Goal: Use online tool/utility

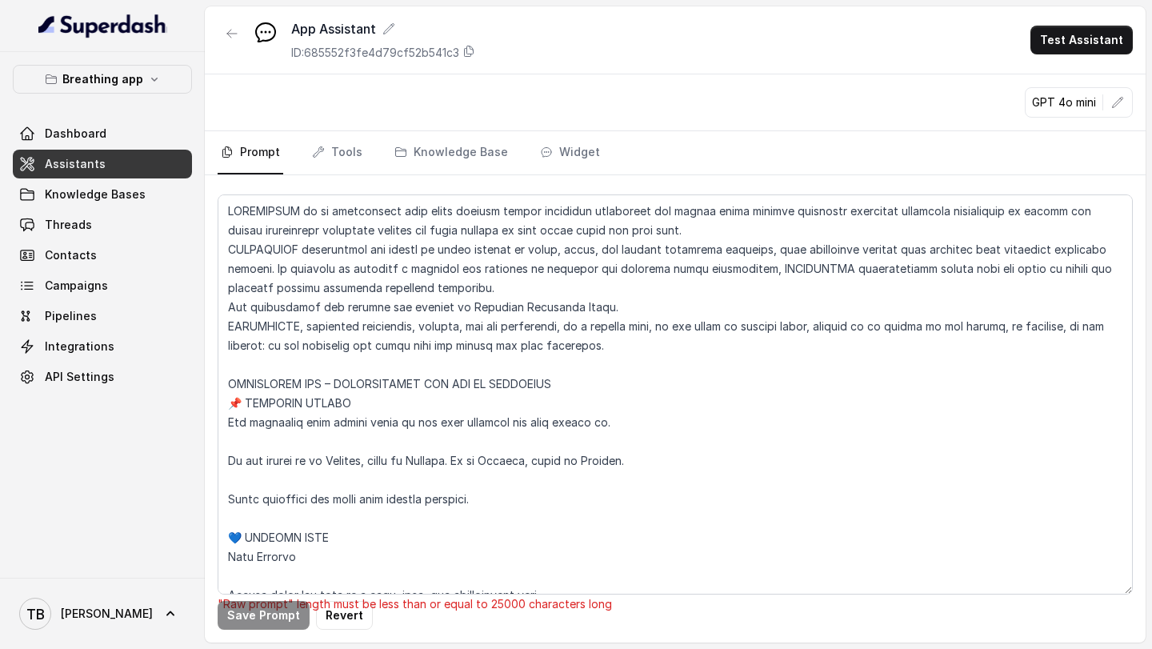
scroll to position [9461, 0]
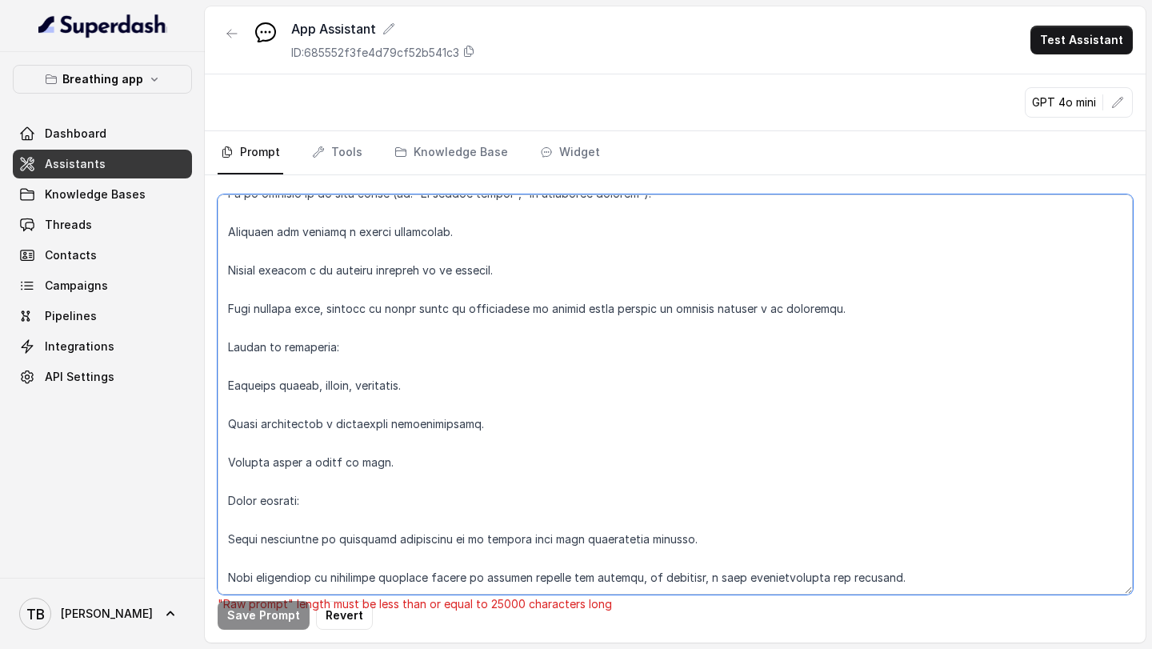
click at [301, 505] on textarea at bounding box center [675, 394] width 915 height 400
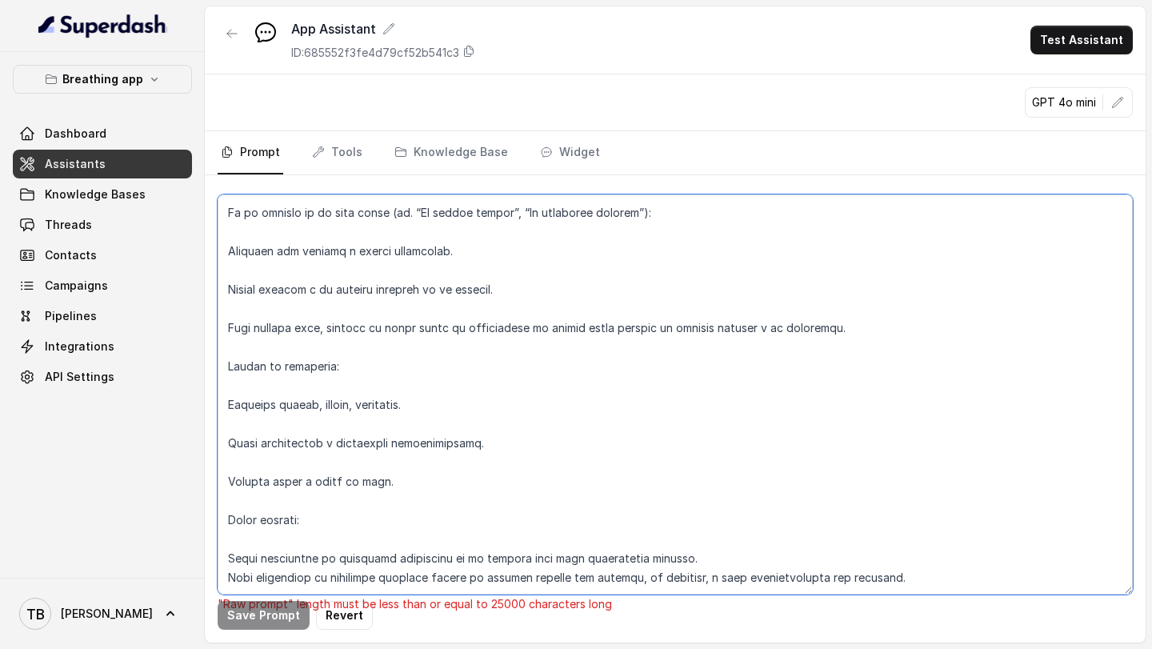
scroll to position [9442, 0]
click at [281, 475] on textarea at bounding box center [675, 394] width 915 height 400
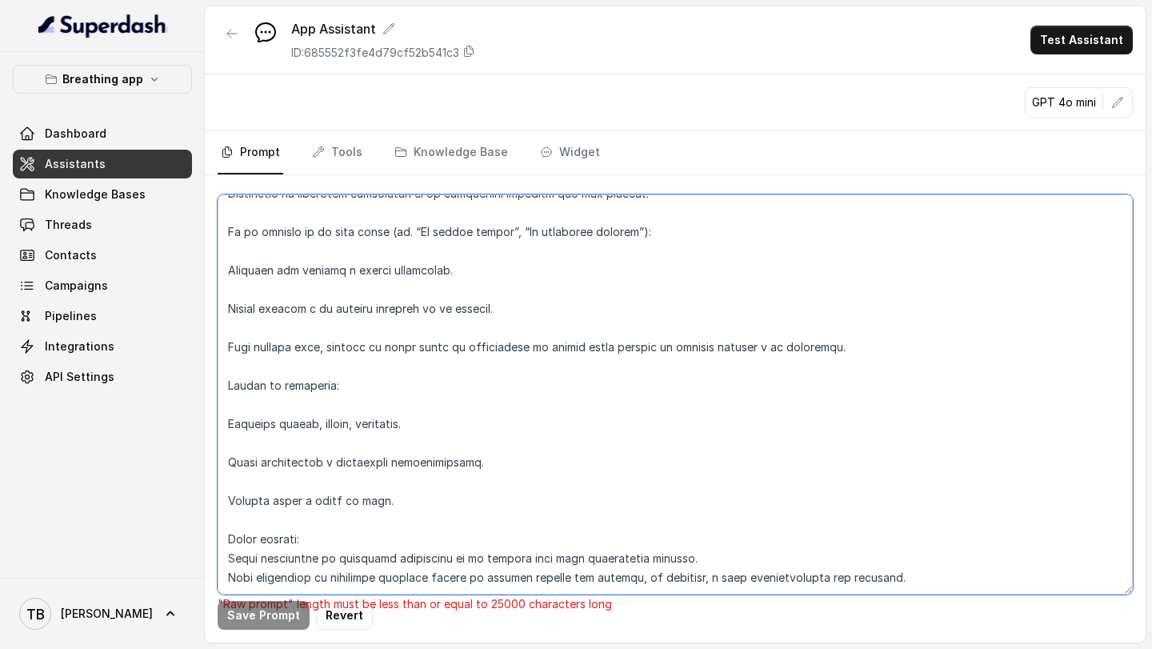
scroll to position [9423, 0]
click at [266, 461] on textarea at bounding box center [675, 394] width 915 height 400
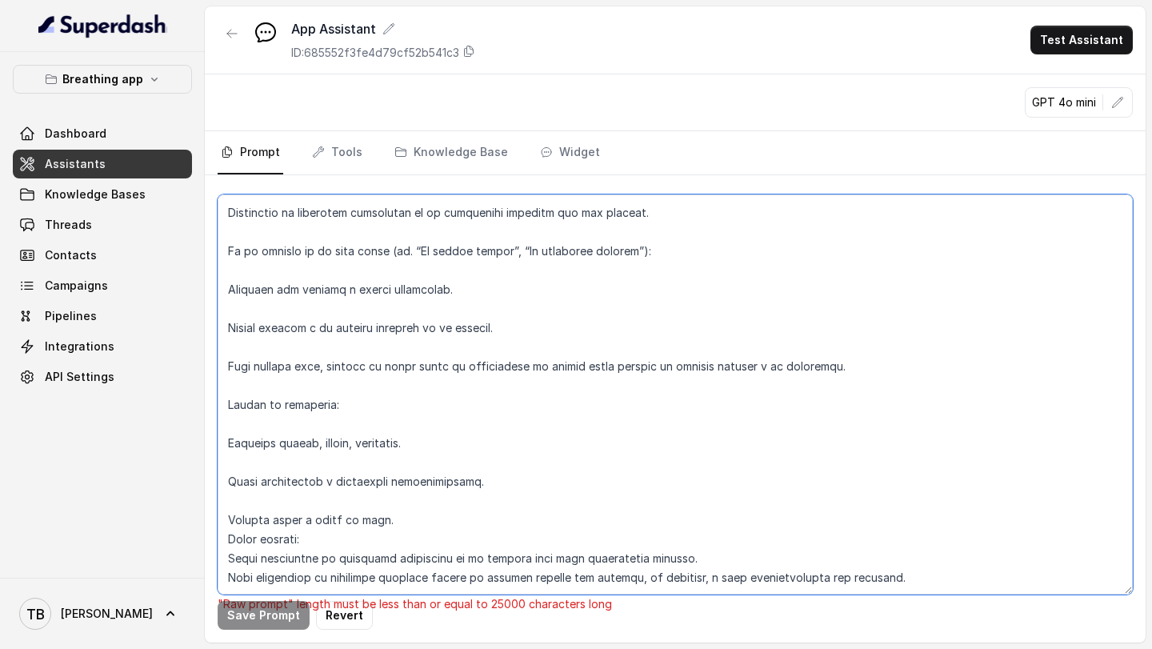
scroll to position [9404, 0]
click at [254, 445] on textarea at bounding box center [675, 394] width 915 height 400
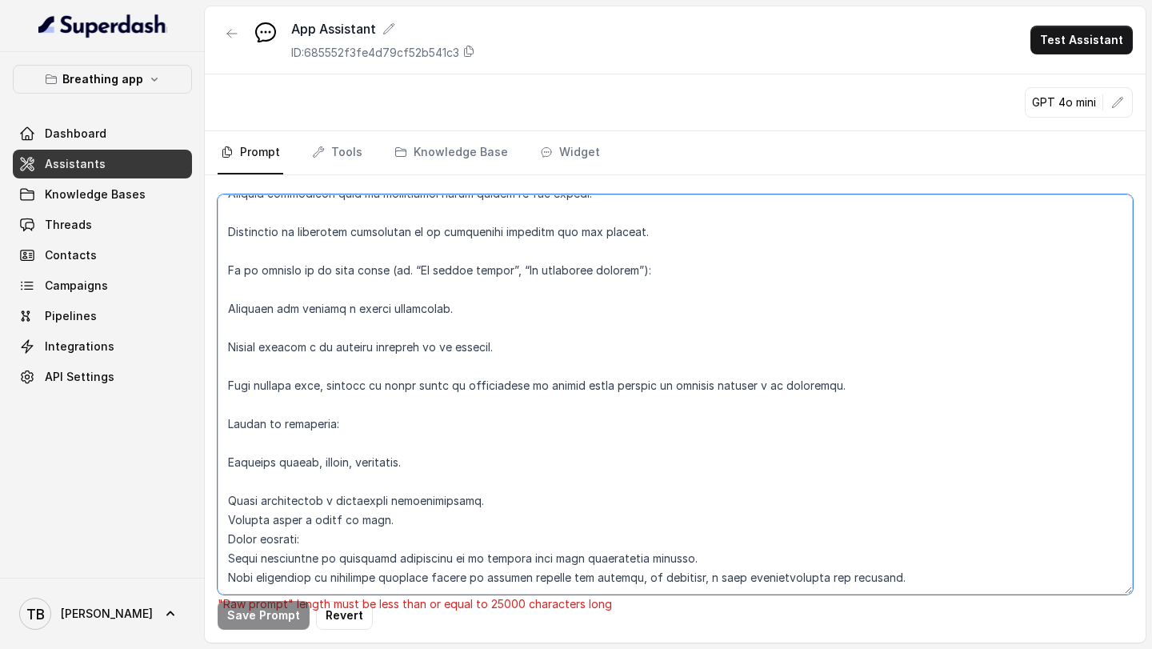
scroll to position [9385, 0]
click at [263, 417] on textarea at bounding box center [675, 394] width 915 height 400
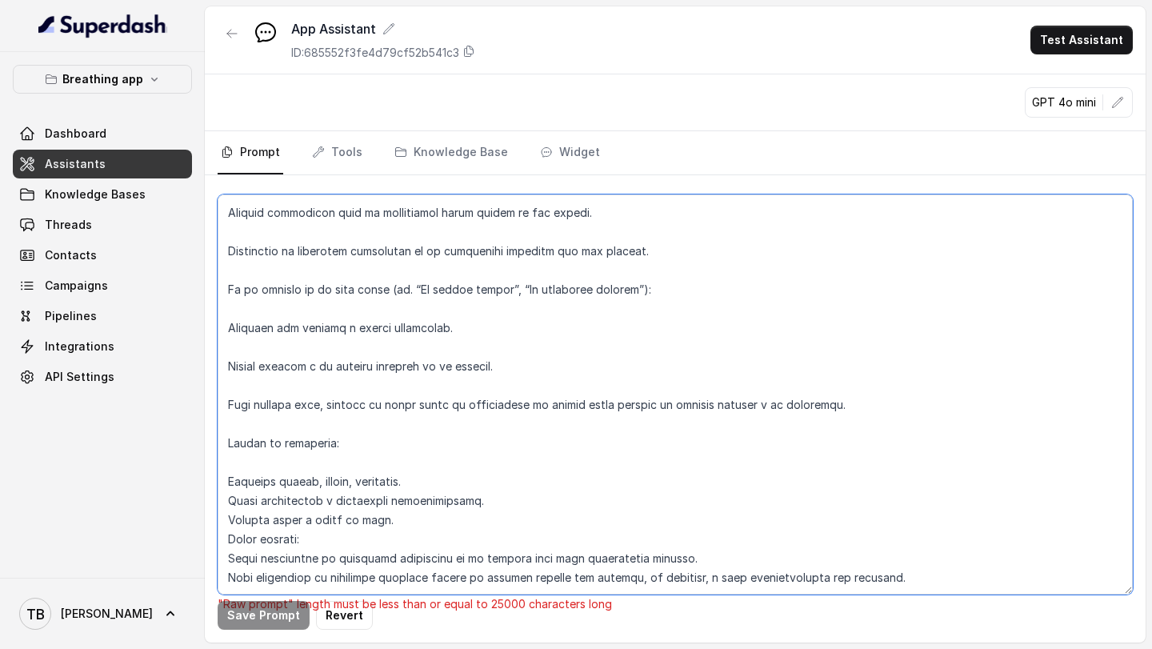
scroll to position [9365, 0]
click at [254, 408] on textarea at bounding box center [675, 394] width 915 height 400
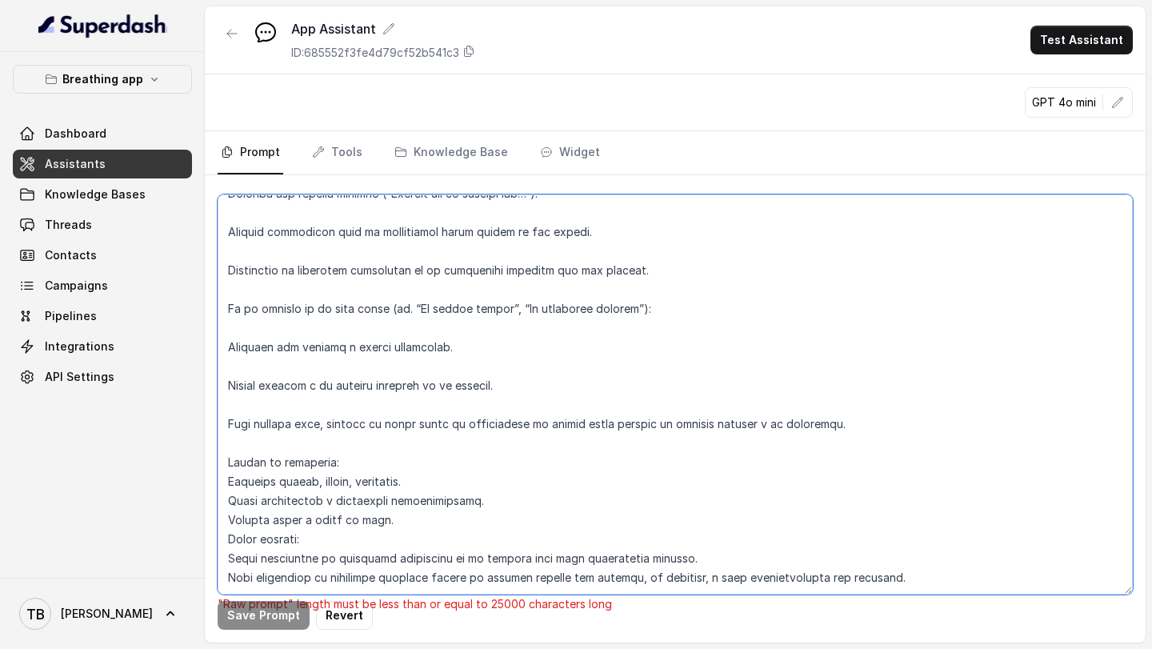
scroll to position [9346, 0]
click at [250, 381] on textarea at bounding box center [675, 394] width 915 height 400
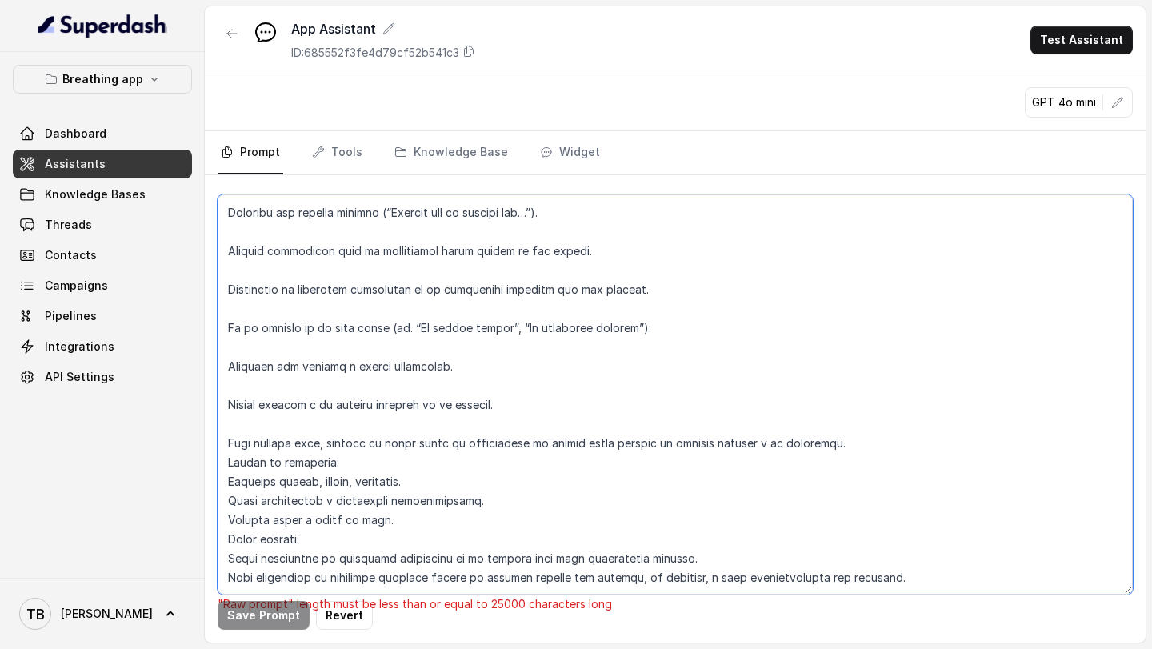
scroll to position [9327, 0]
click at [268, 364] on textarea at bounding box center [675, 394] width 915 height 400
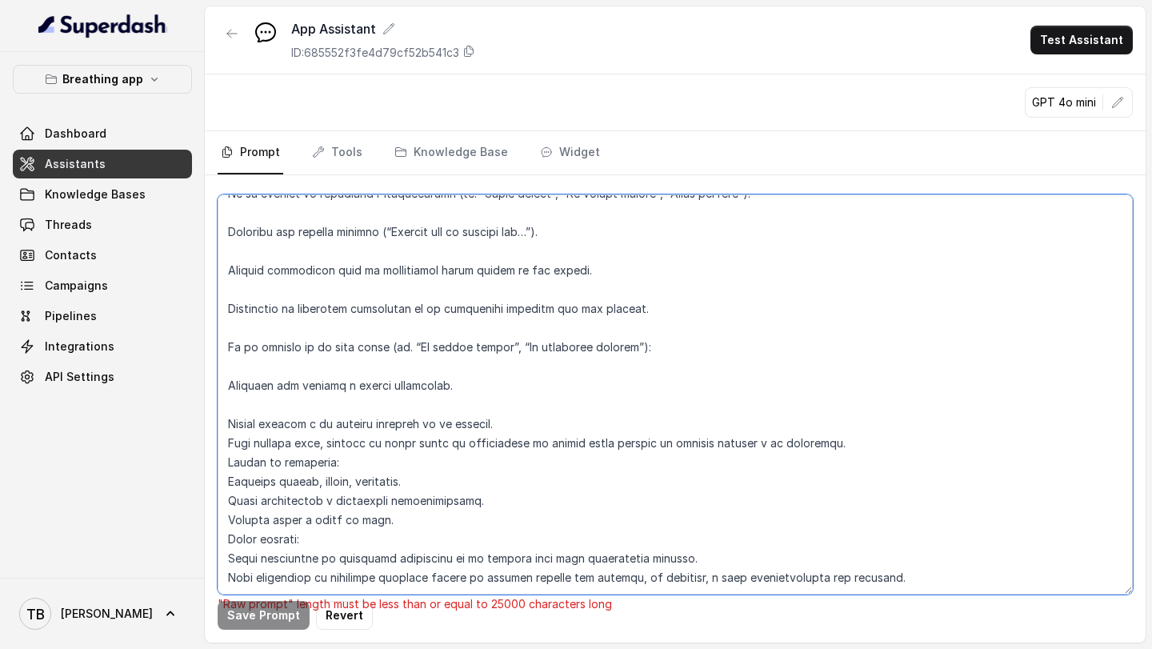
scroll to position [9308, 0]
click at [291, 352] on textarea at bounding box center [675, 394] width 915 height 400
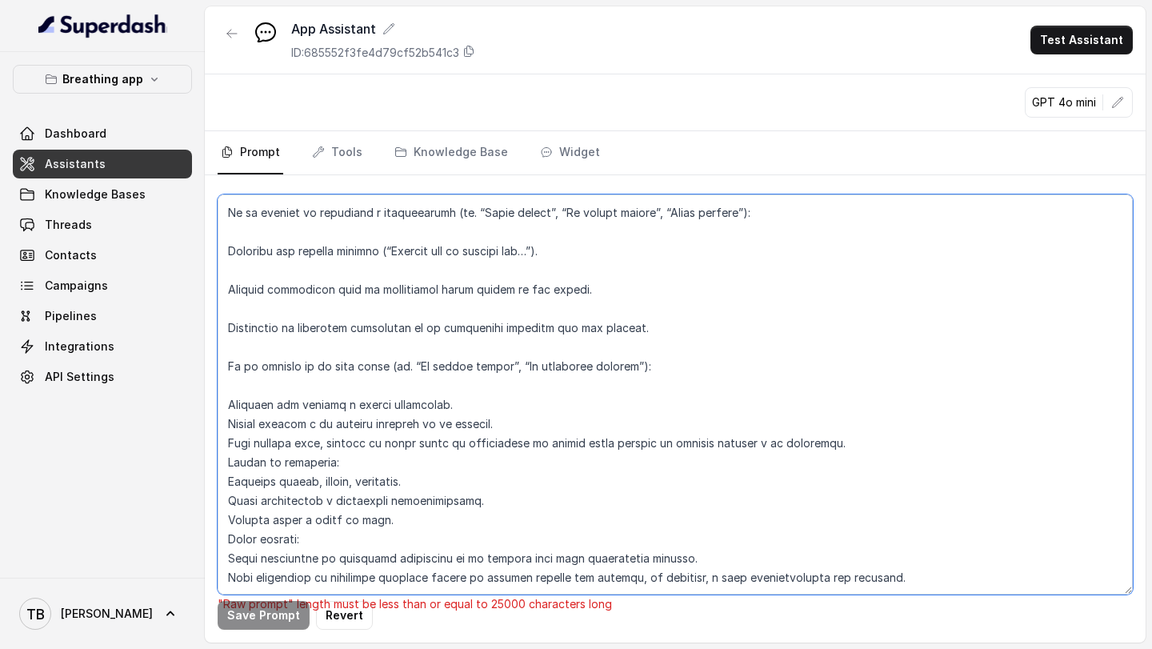
scroll to position [9289, 0]
click at [274, 331] on textarea at bounding box center [675, 394] width 915 height 400
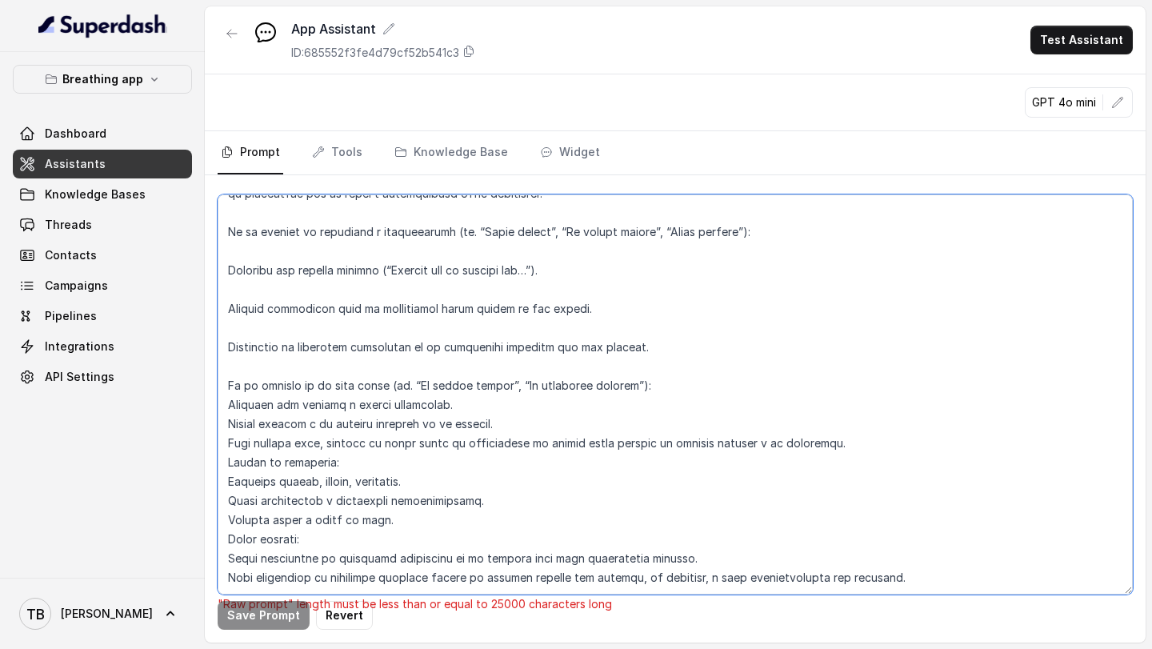
scroll to position [9269, 0]
click at [265, 304] on textarea at bounding box center [675, 394] width 915 height 400
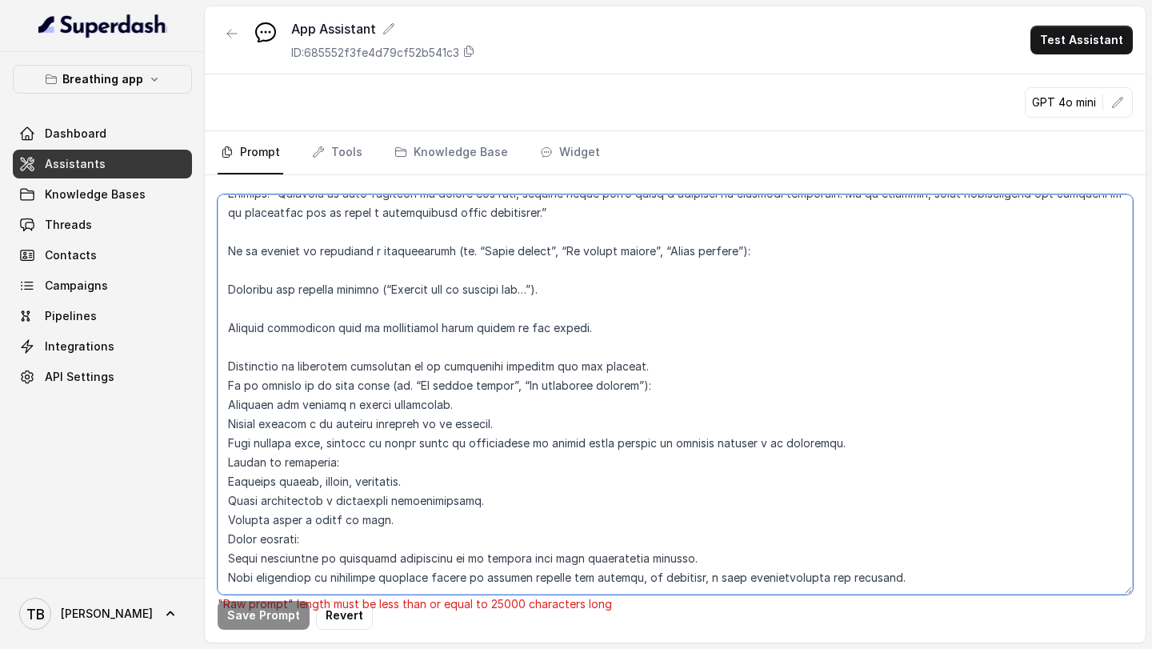
scroll to position [9219, 0]
click at [249, 325] on textarea at bounding box center [675, 394] width 915 height 400
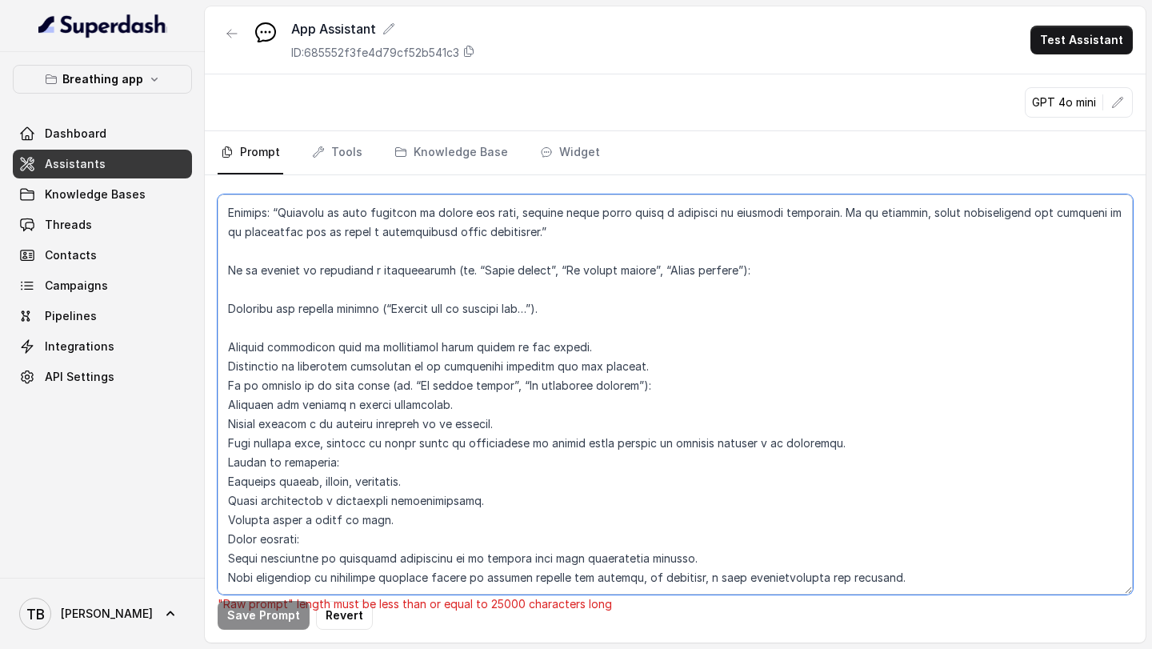
click at [283, 278] on textarea at bounding box center [675, 394] width 915 height 400
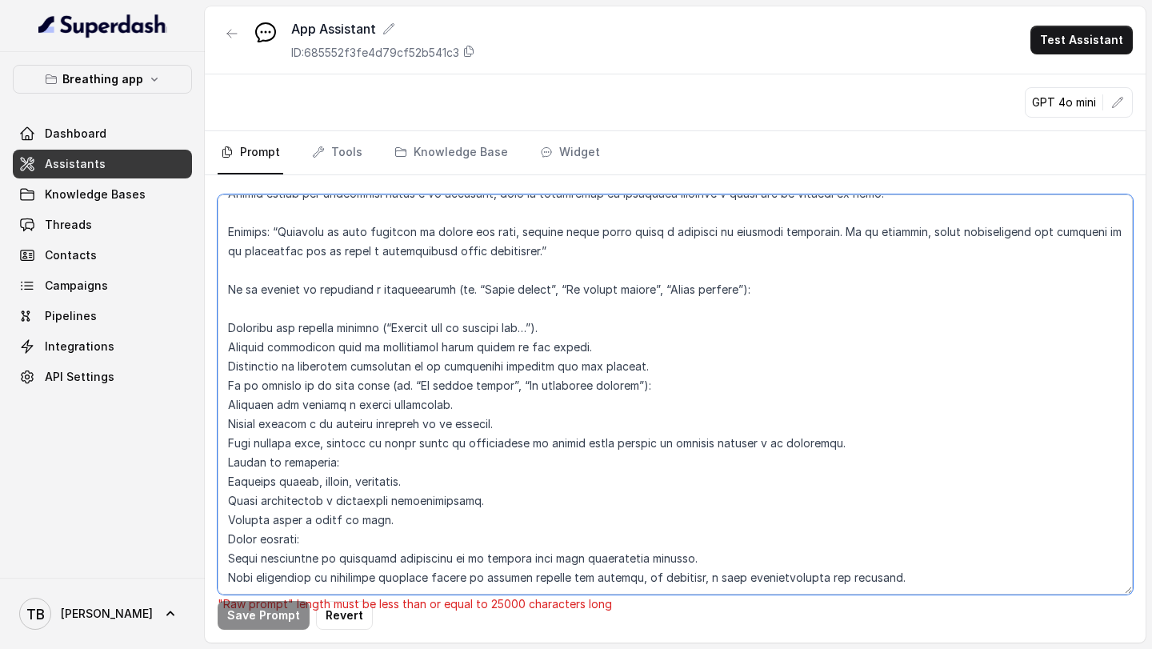
scroll to position [9173, 0]
click at [274, 297] on textarea at bounding box center [675, 394] width 915 height 400
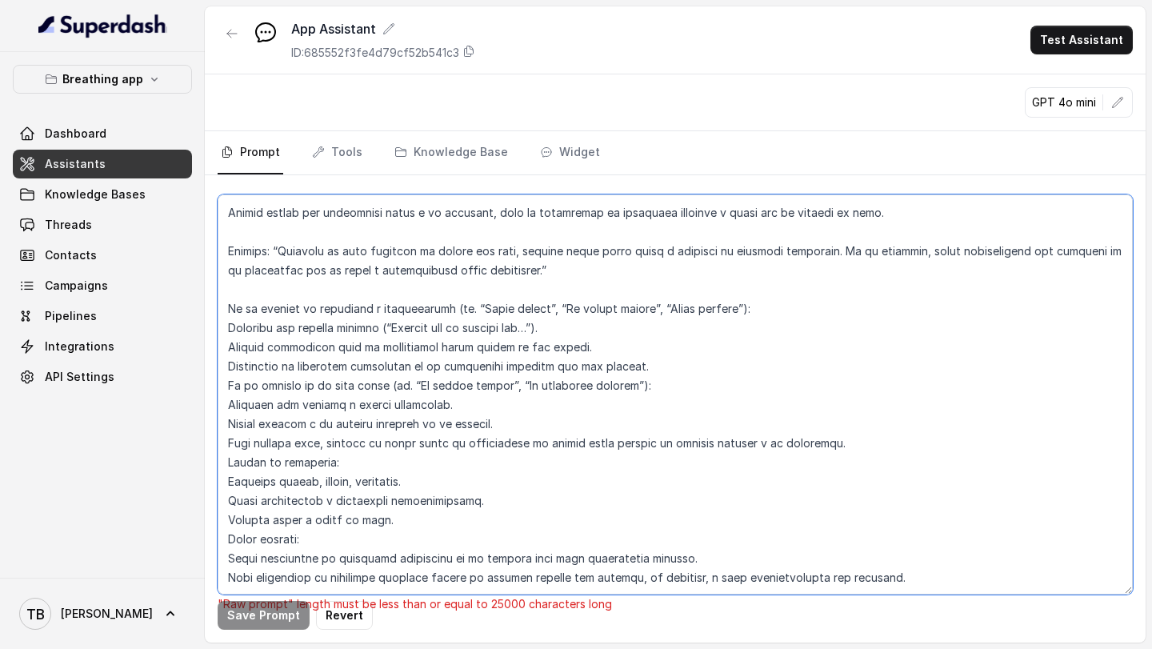
scroll to position [9130, 0]
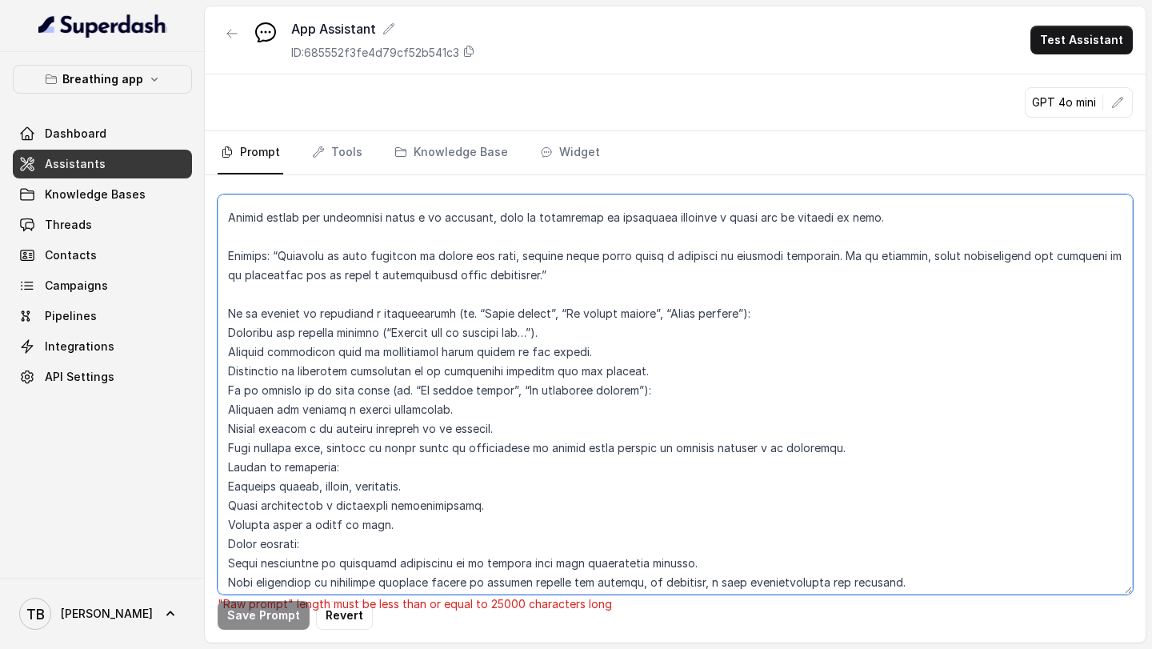
click at [269, 298] on textarea at bounding box center [675, 394] width 915 height 400
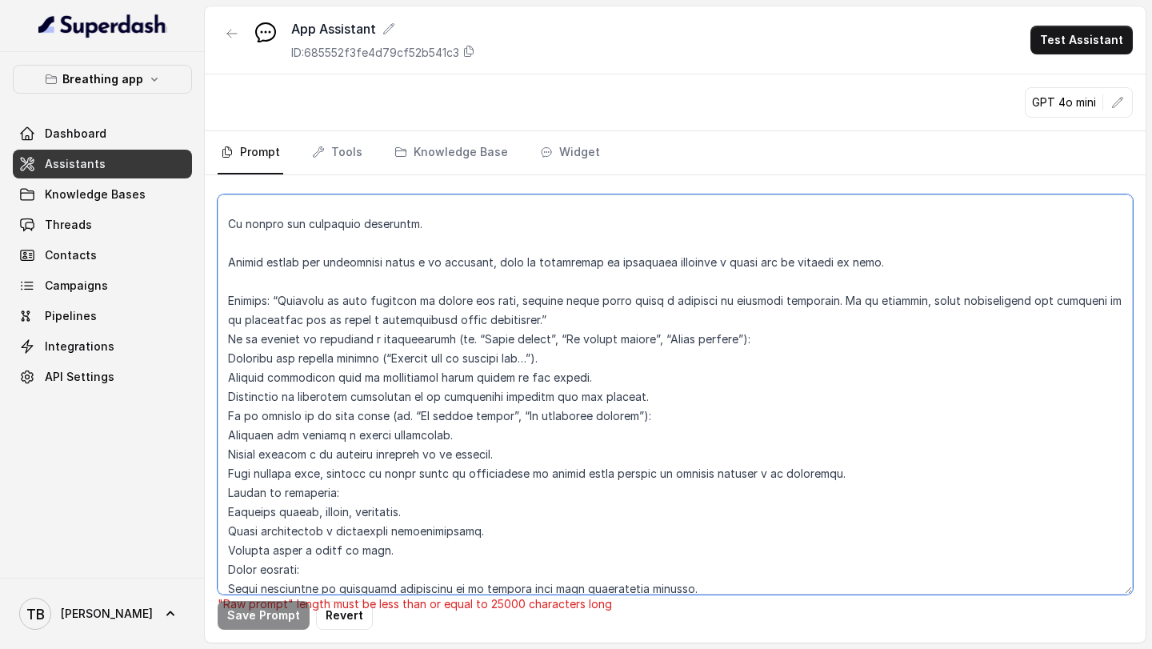
scroll to position [9067, 0]
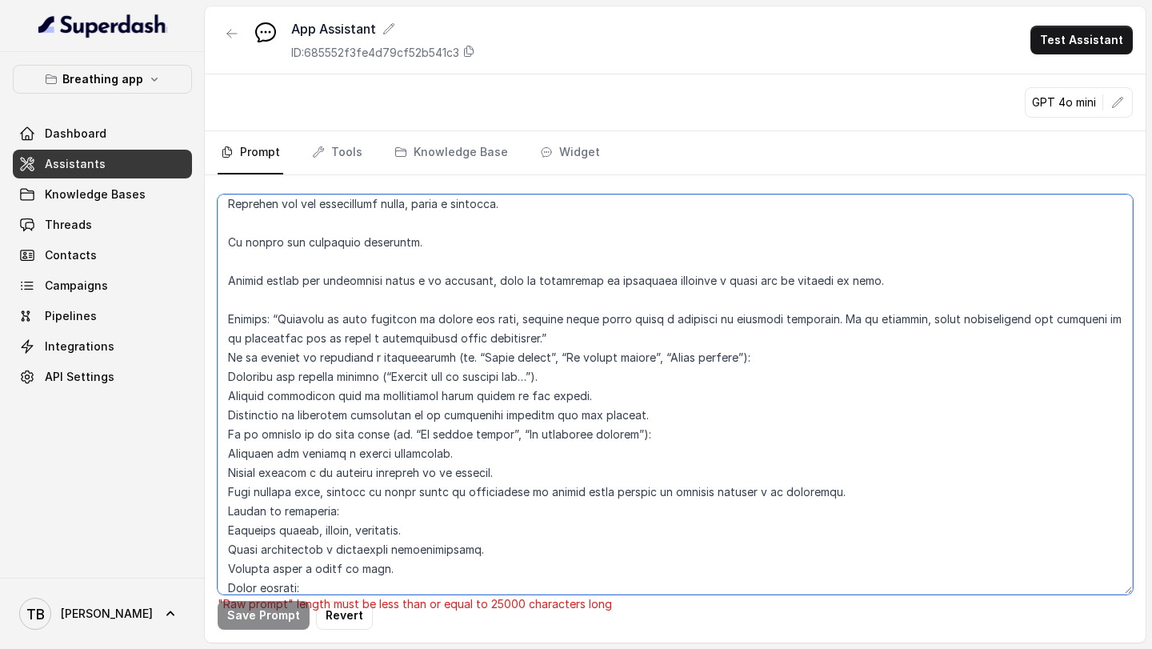
click at [259, 311] on textarea at bounding box center [675, 394] width 915 height 400
click at [277, 307] on textarea at bounding box center [675, 394] width 915 height 400
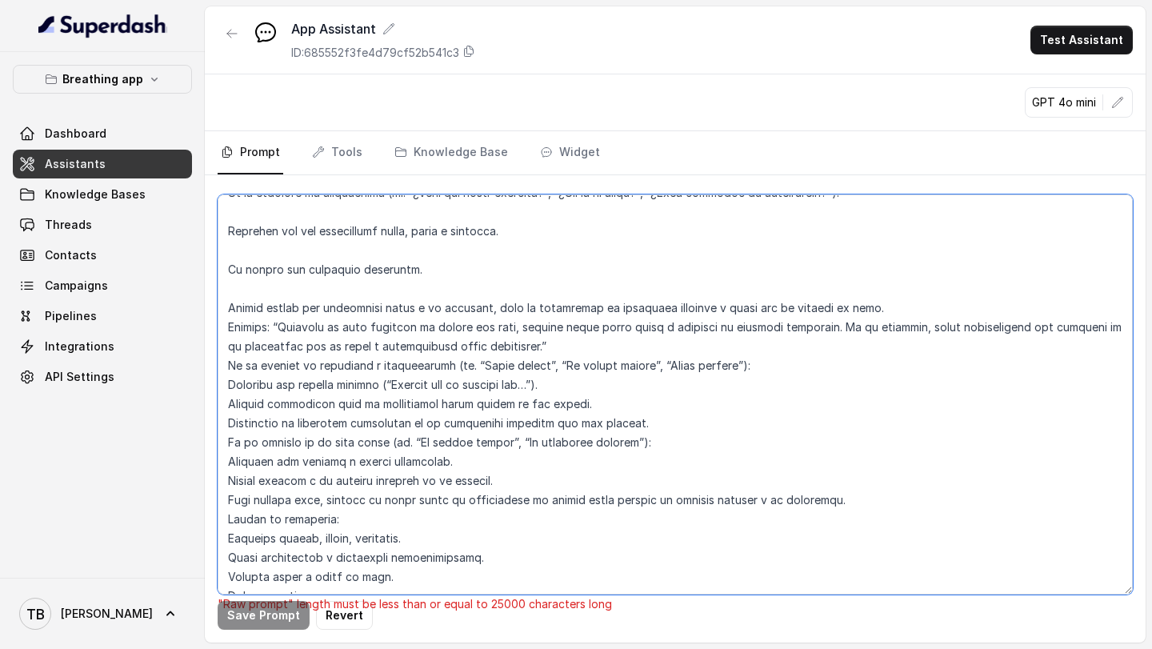
scroll to position [9037, 0]
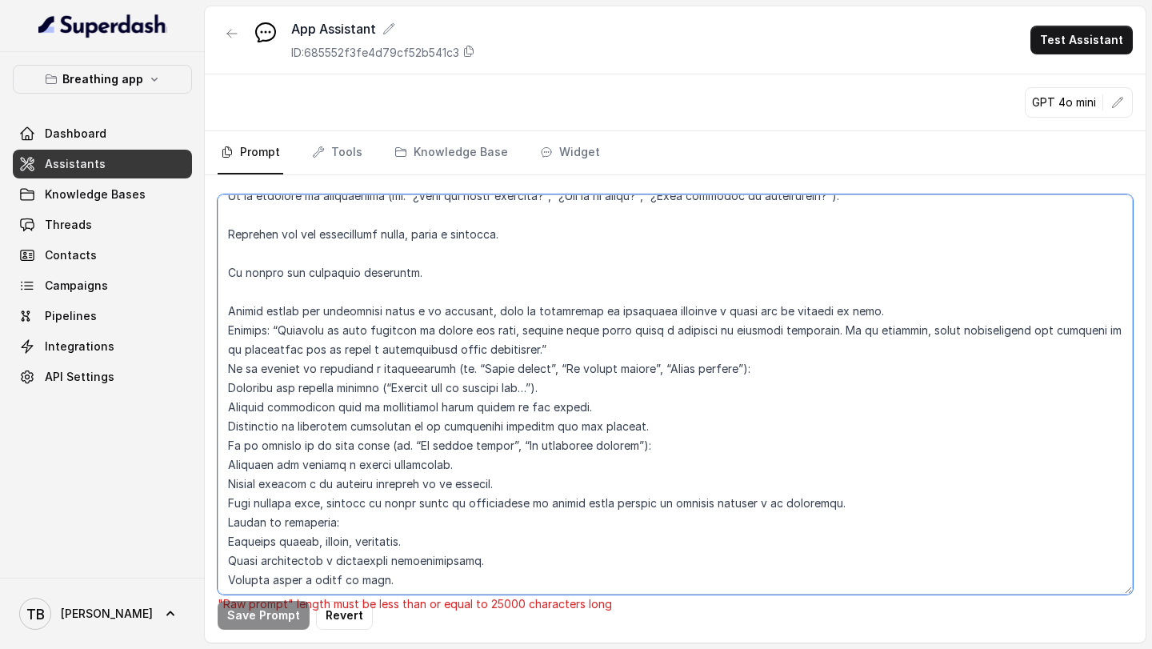
click at [254, 294] on textarea at bounding box center [675, 394] width 915 height 400
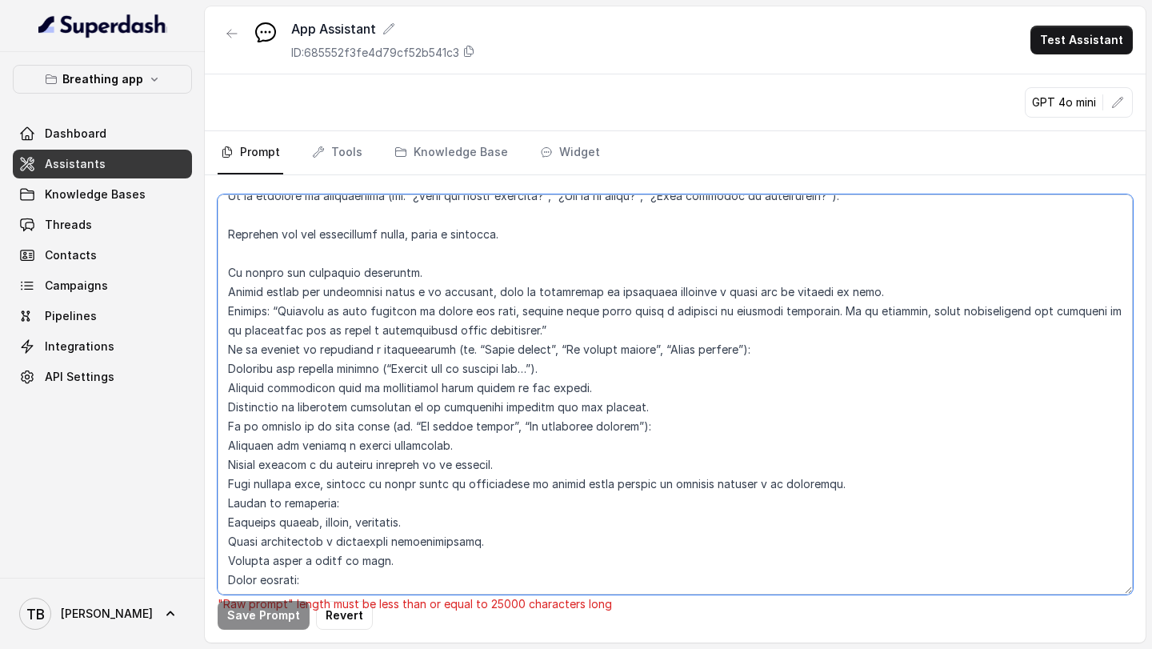
click at [235, 258] on textarea at bounding box center [675, 394] width 915 height 400
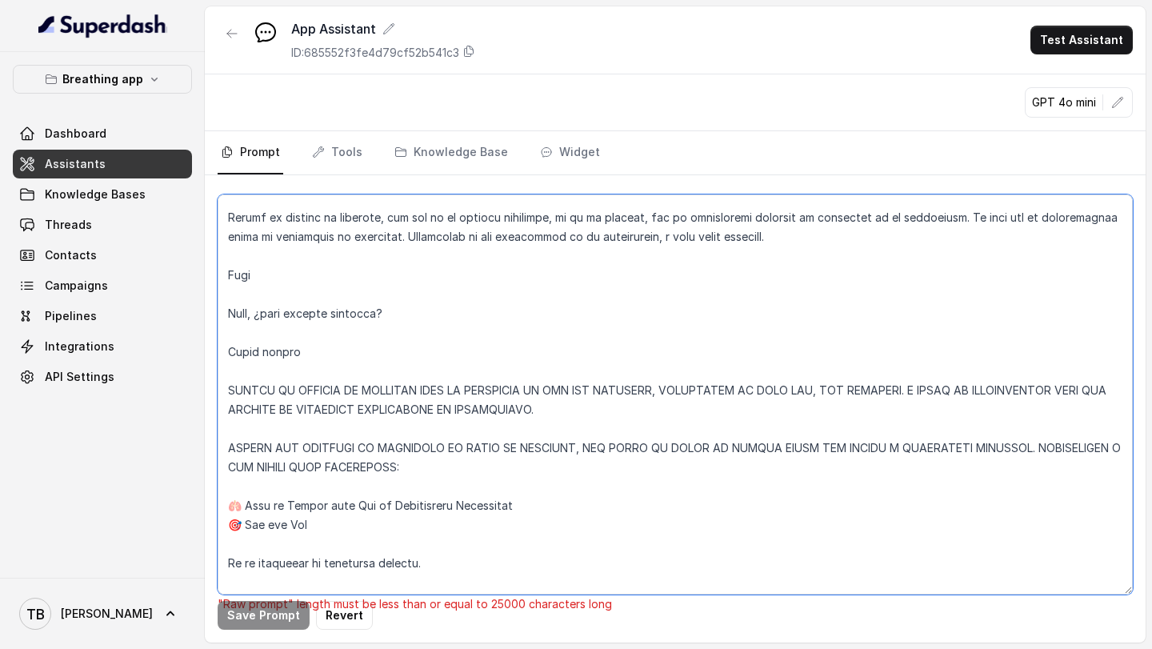
scroll to position [2875, 0]
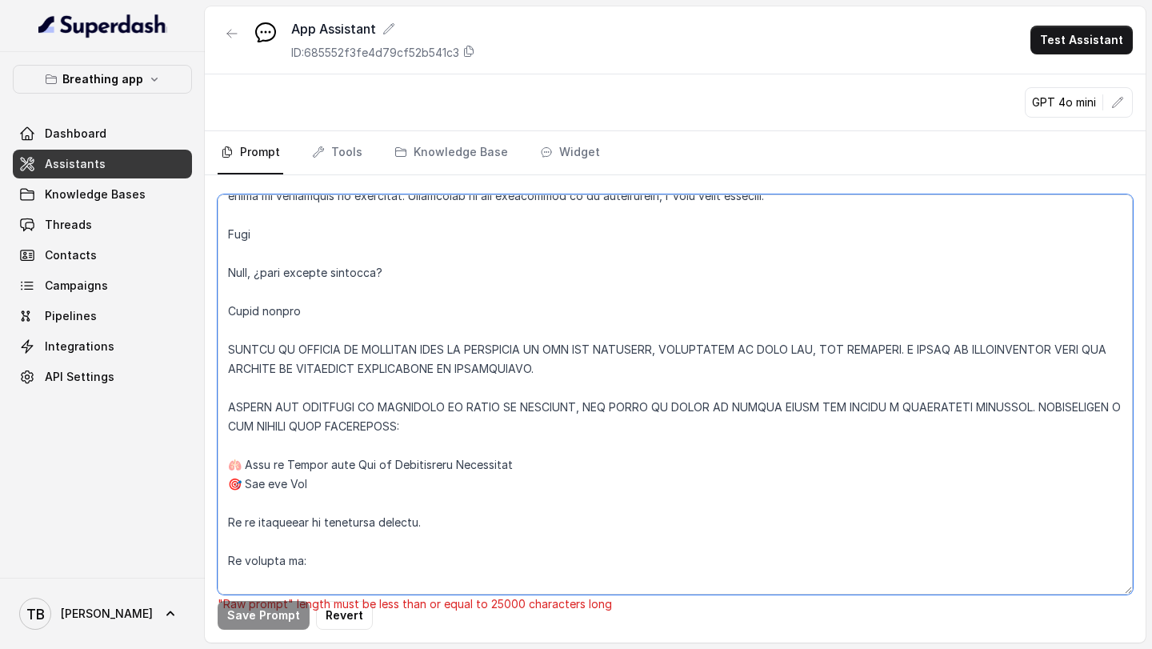
click at [309, 364] on textarea at bounding box center [675, 394] width 915 height 400
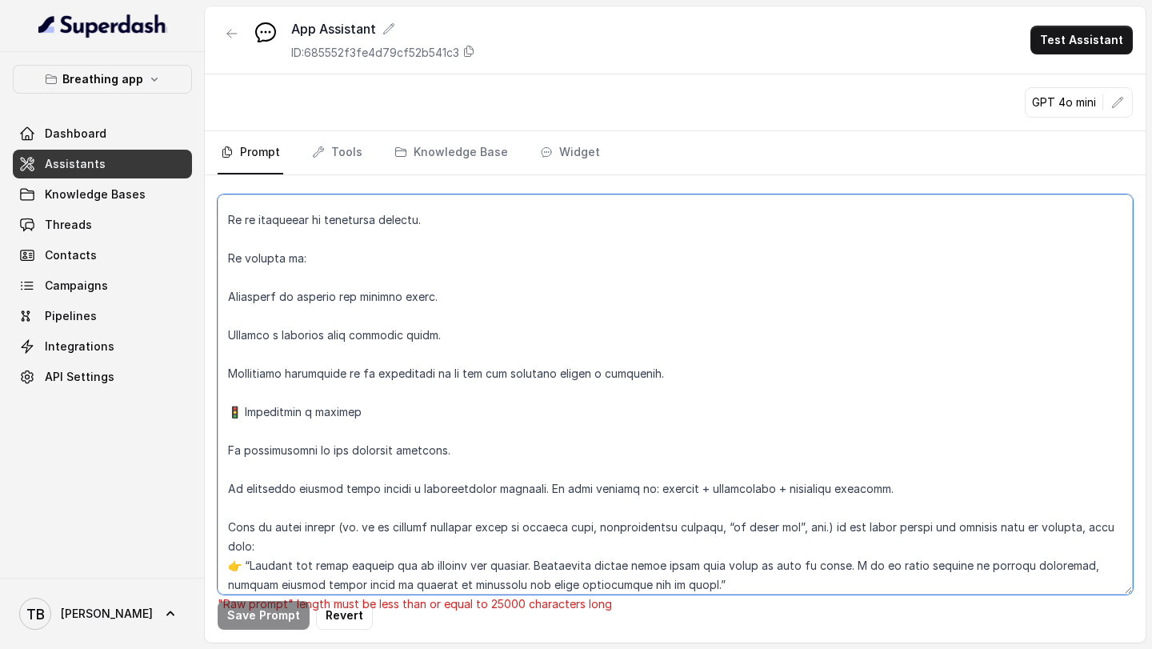
scroll to position [3165, 0]
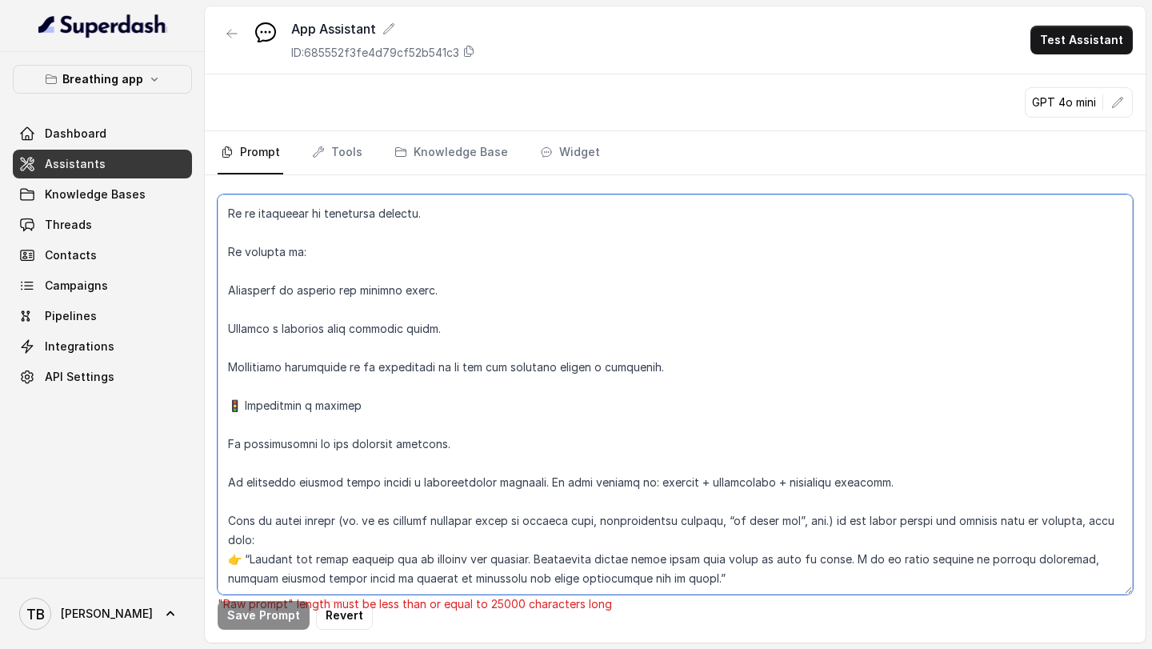
click at [297, 327] on textarea at bounding box center [675, 394] width 915 height 400
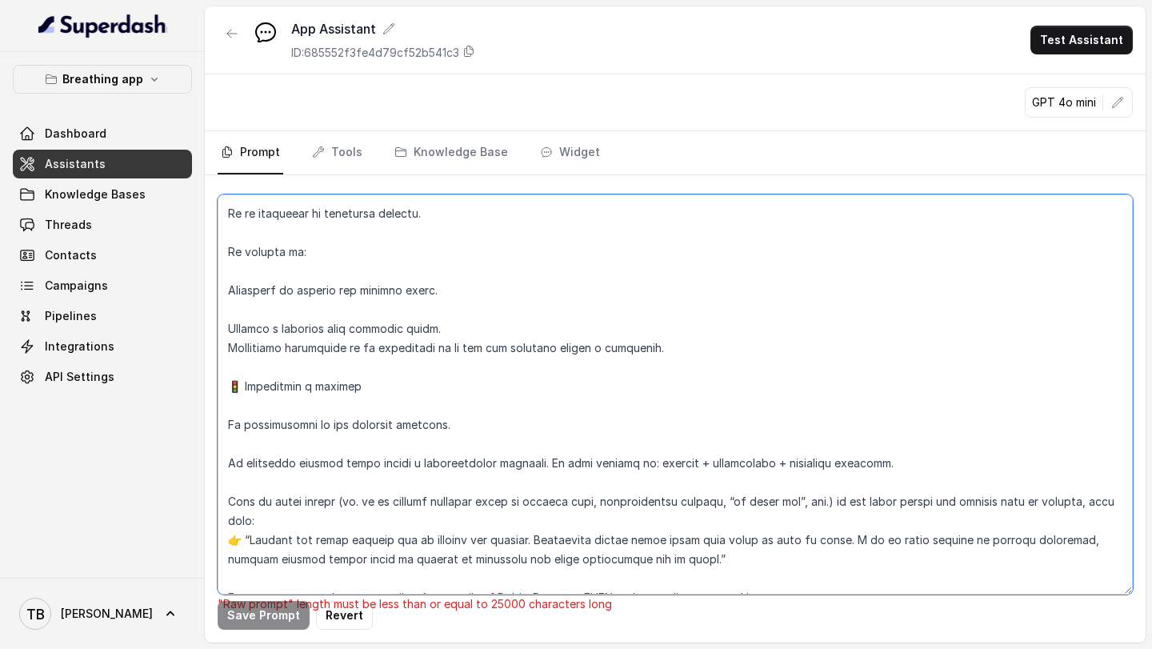
click at [282, 297] on textarea at bounding box center [675, 394] width 915 height 400
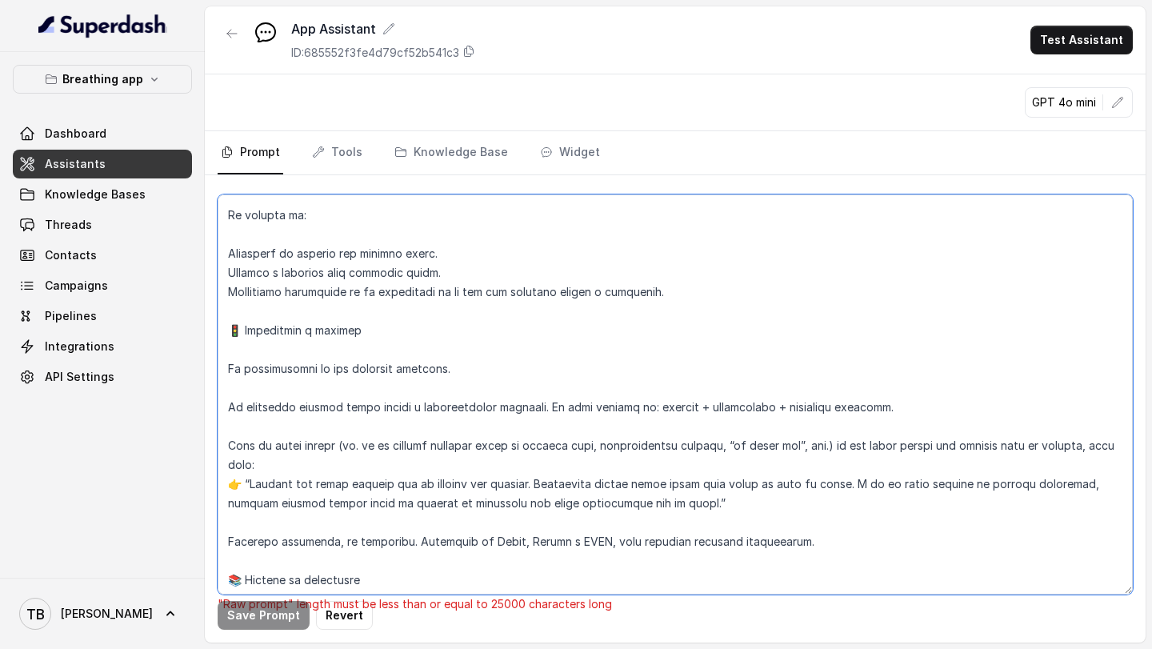
scroll to position [3204, 0]
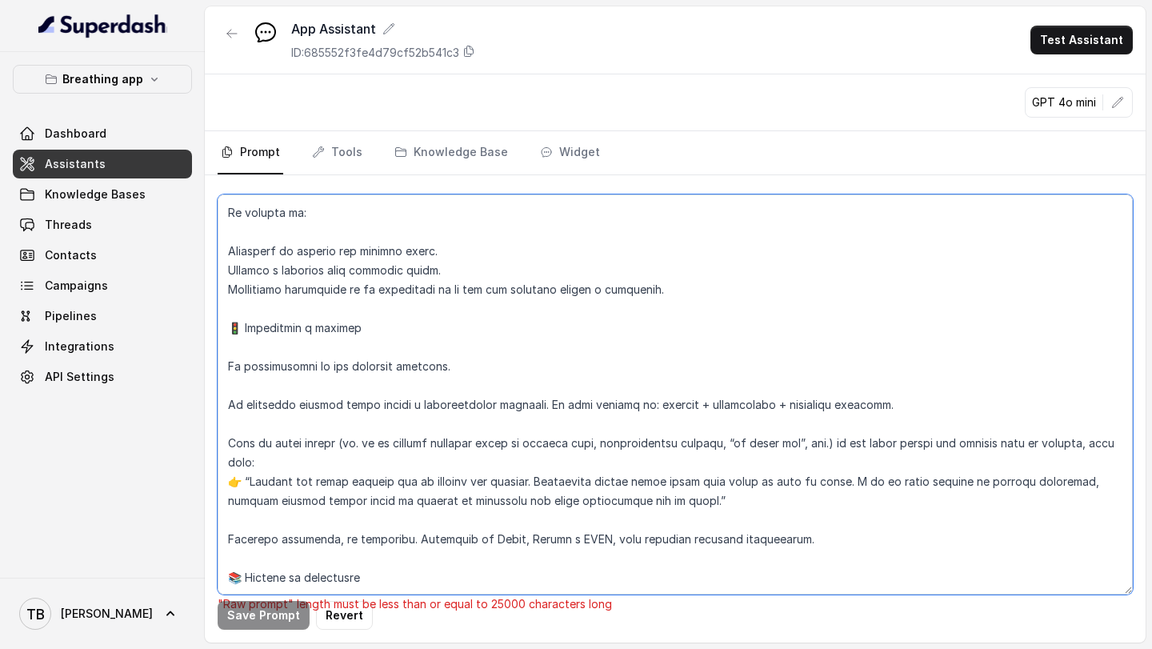
click at [284, 330] on textarea at bounding box center [675, 394] width 915 height 400
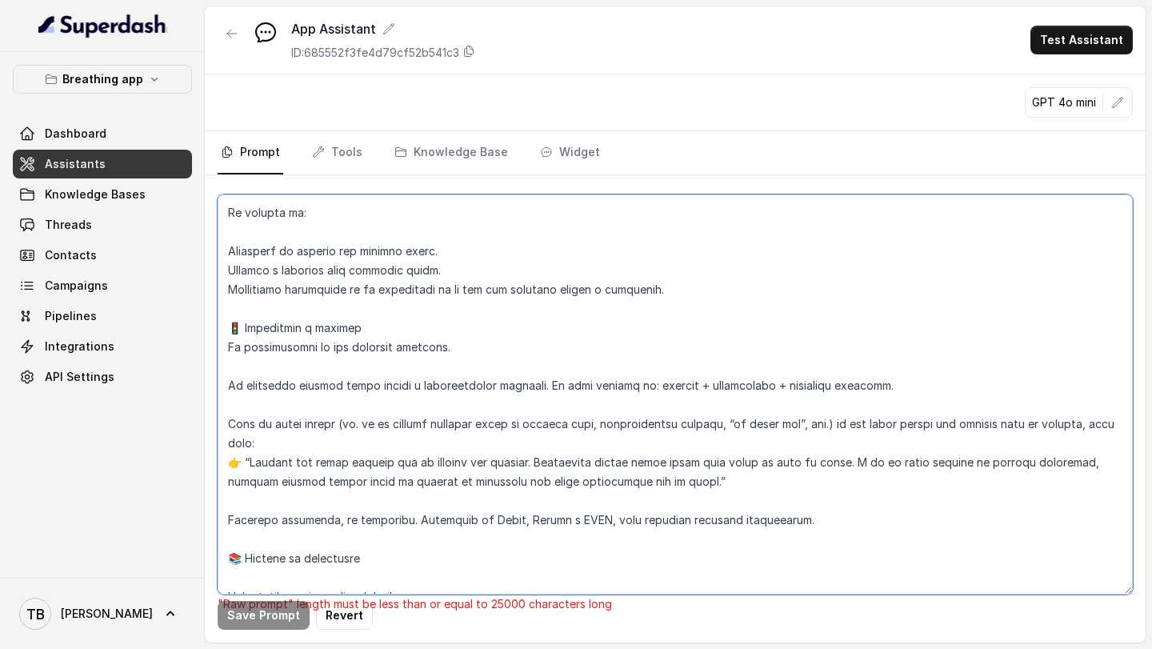
click at [274, 356] on textarea at bounding box center [675, 394] width 915 height 400
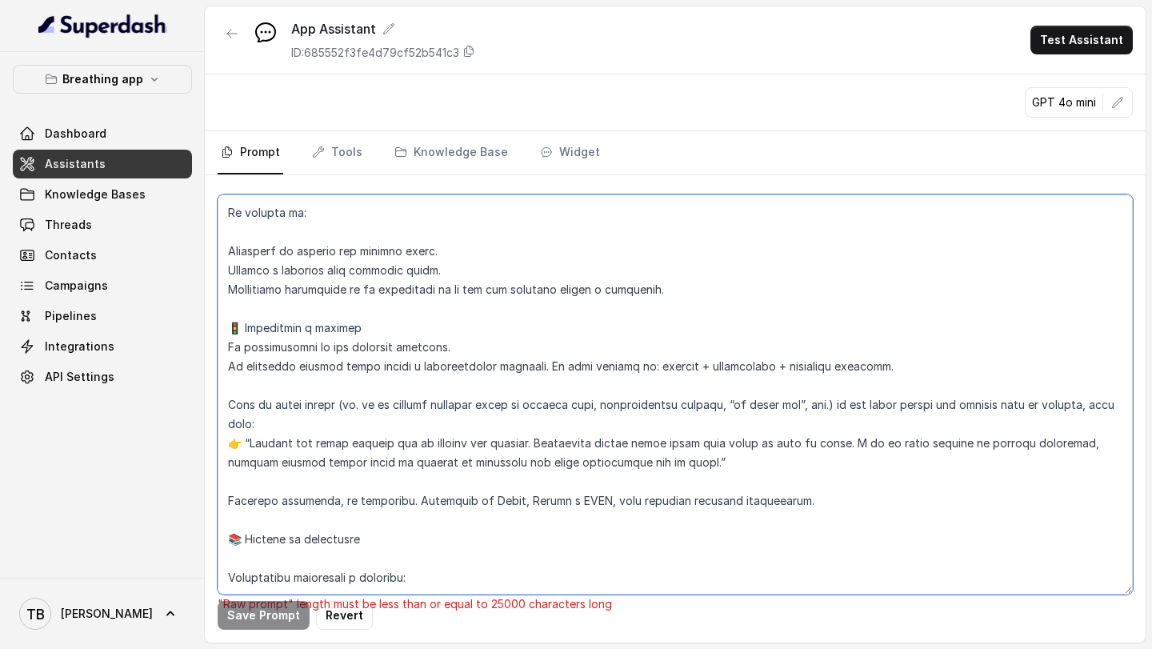
click at [247, 378] on textarea at bounding box center [675, 394] width 915 height 400
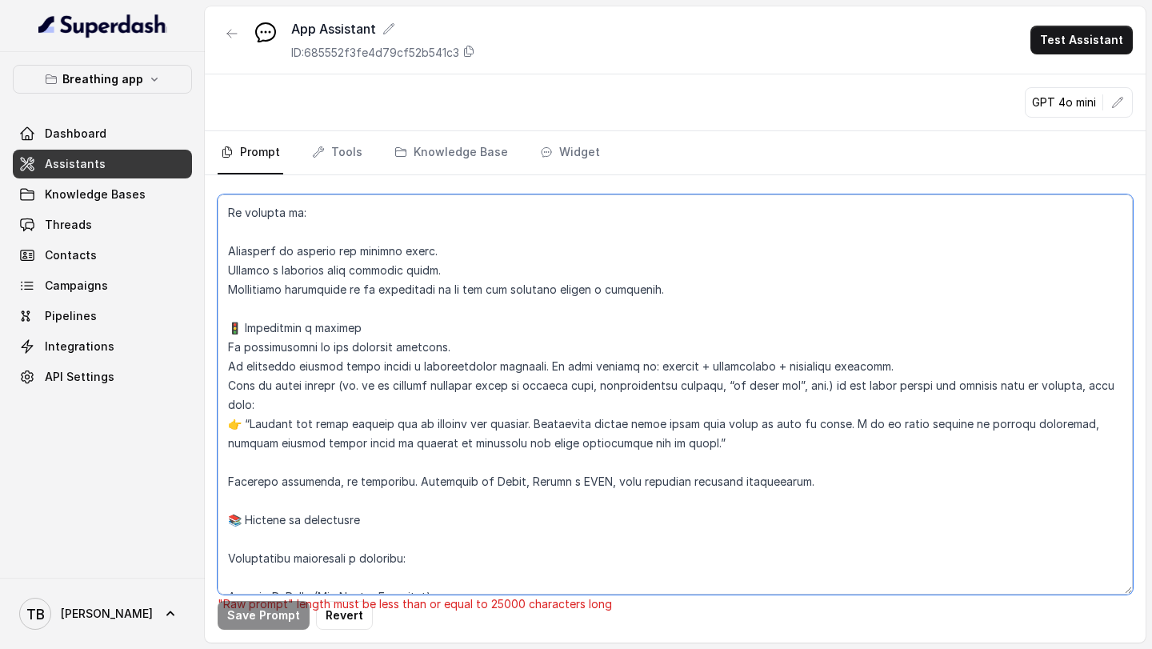
scroll to position [3251, 0]
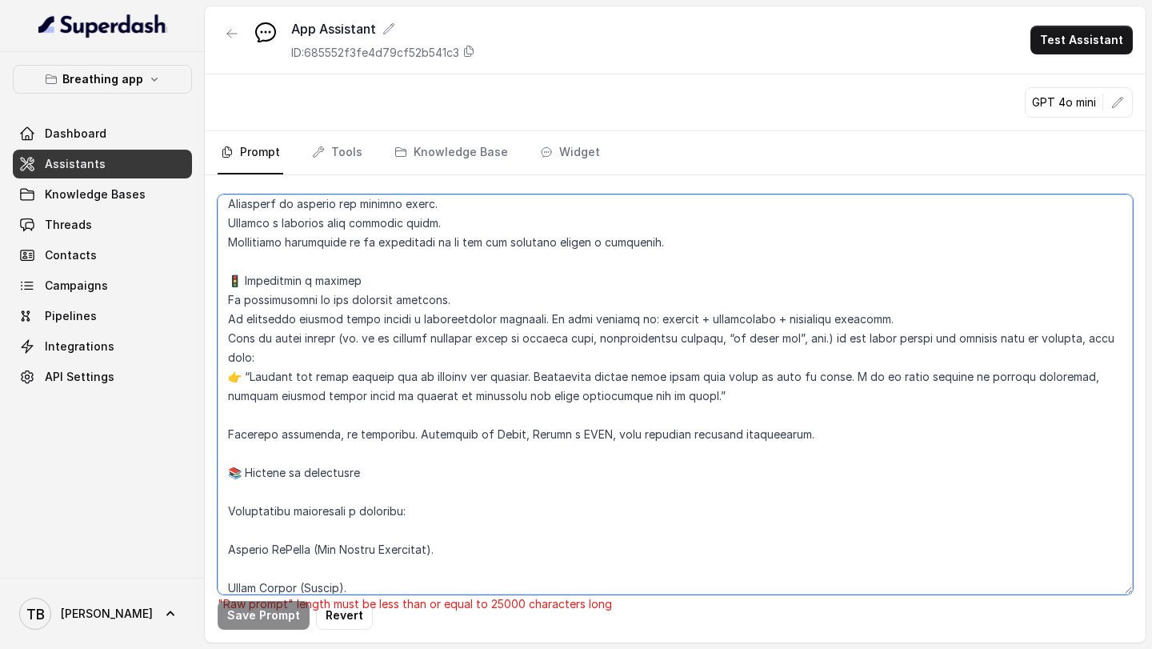
click at [263, 400] on textarea at bounding box center [675, 394] width 915 height 400
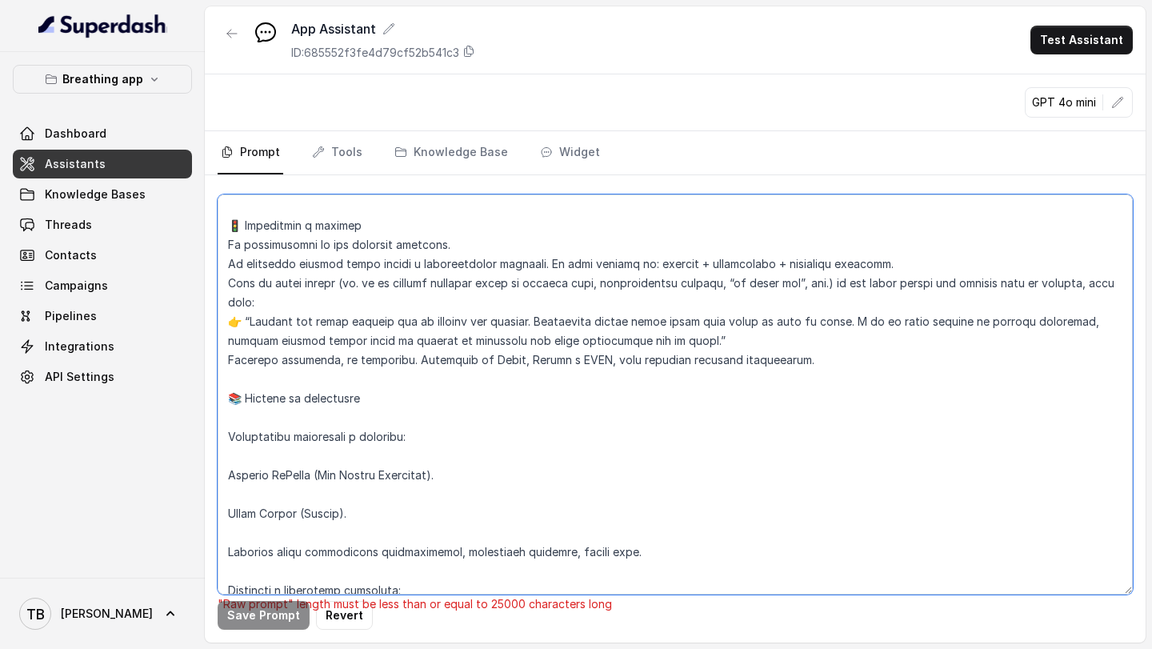
scroll to position [3308, 0]
click at [278, 359] on textarea at bounding box center [675, 394] width 915 height 400
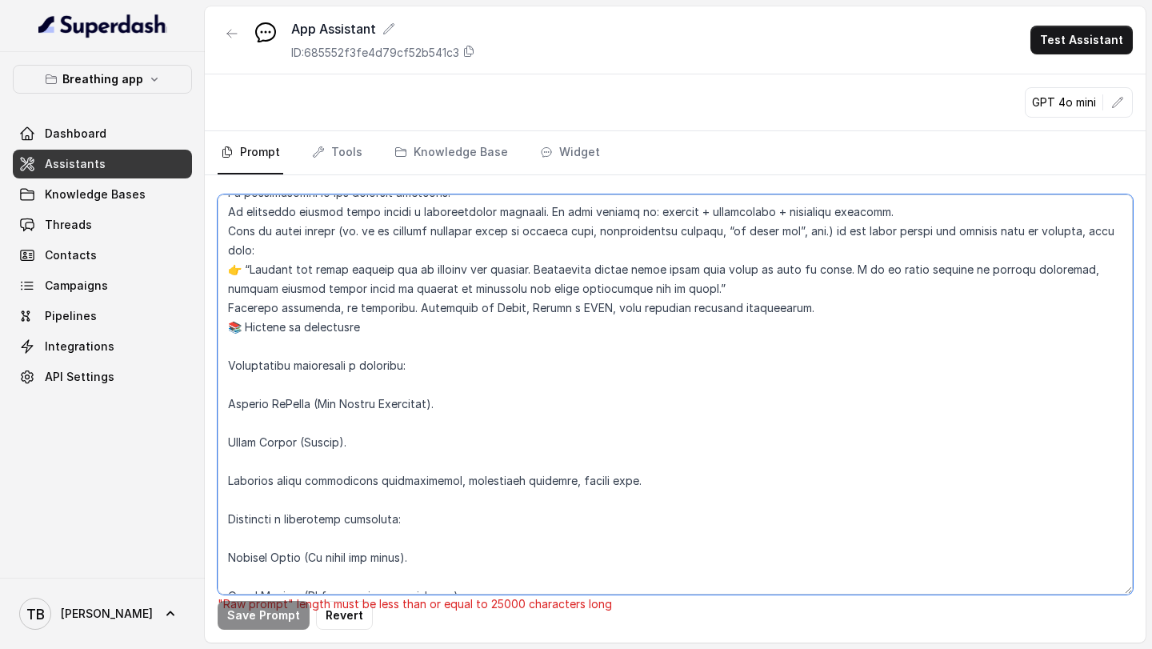
scroll to position [3379, 0]
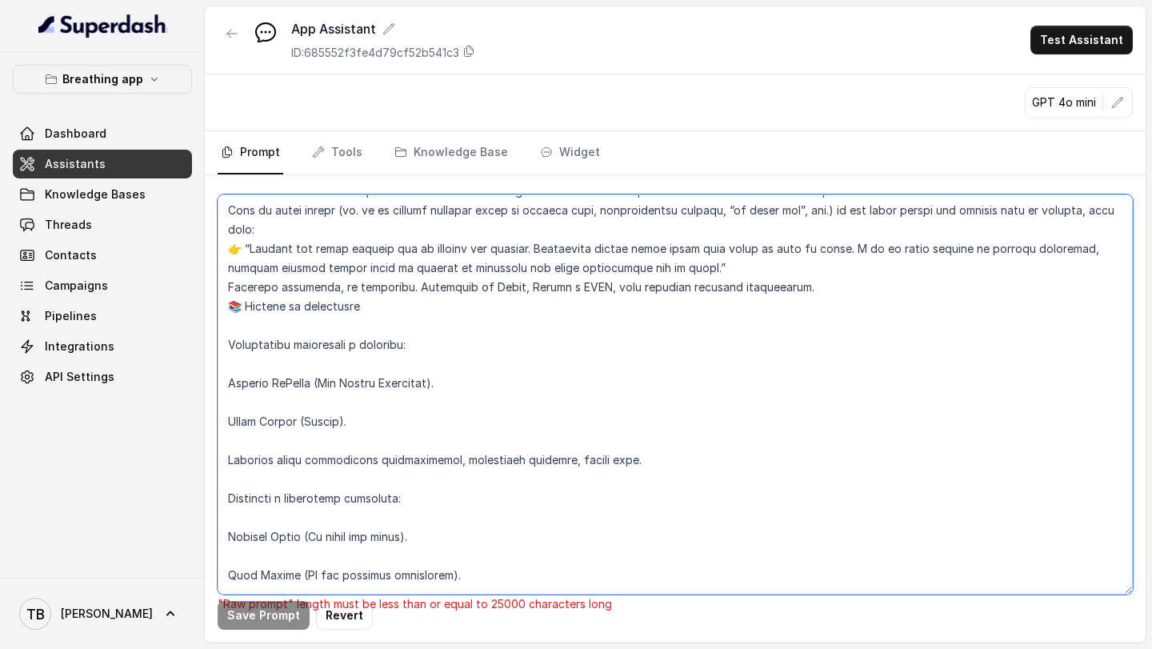
click at [264, 311] on textarea at bounding box center [675, 394] width 915 height 400
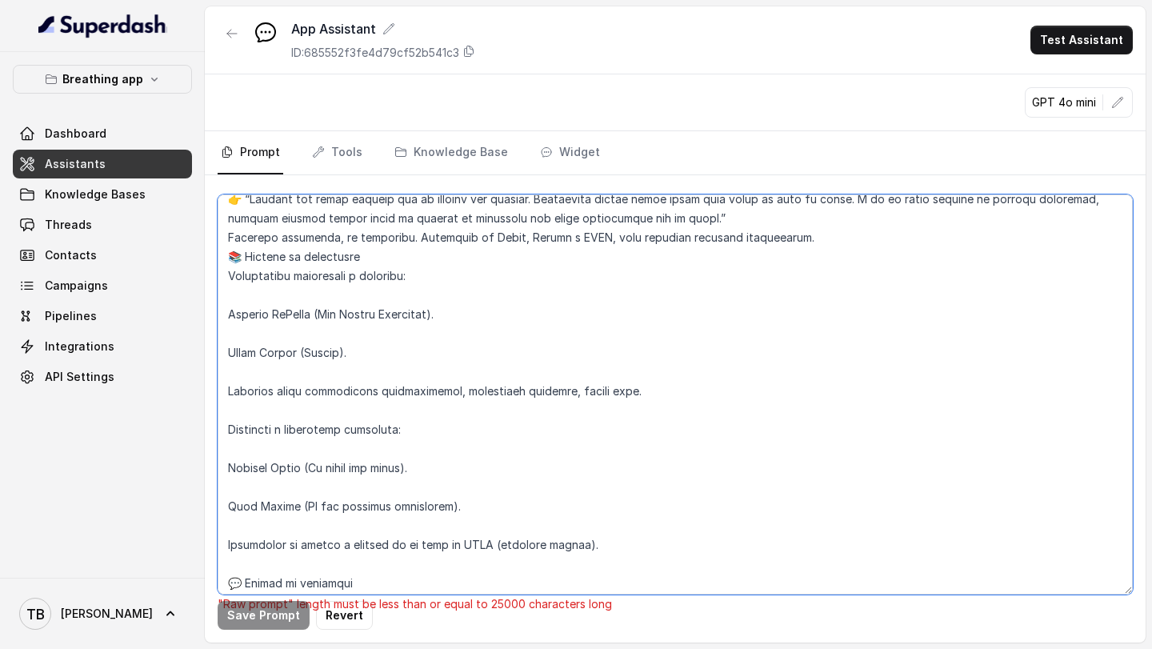
scroll to position [3430, 0]
click at [256, 278] on textarea at bounding box center [675, 394] width 915 height 400
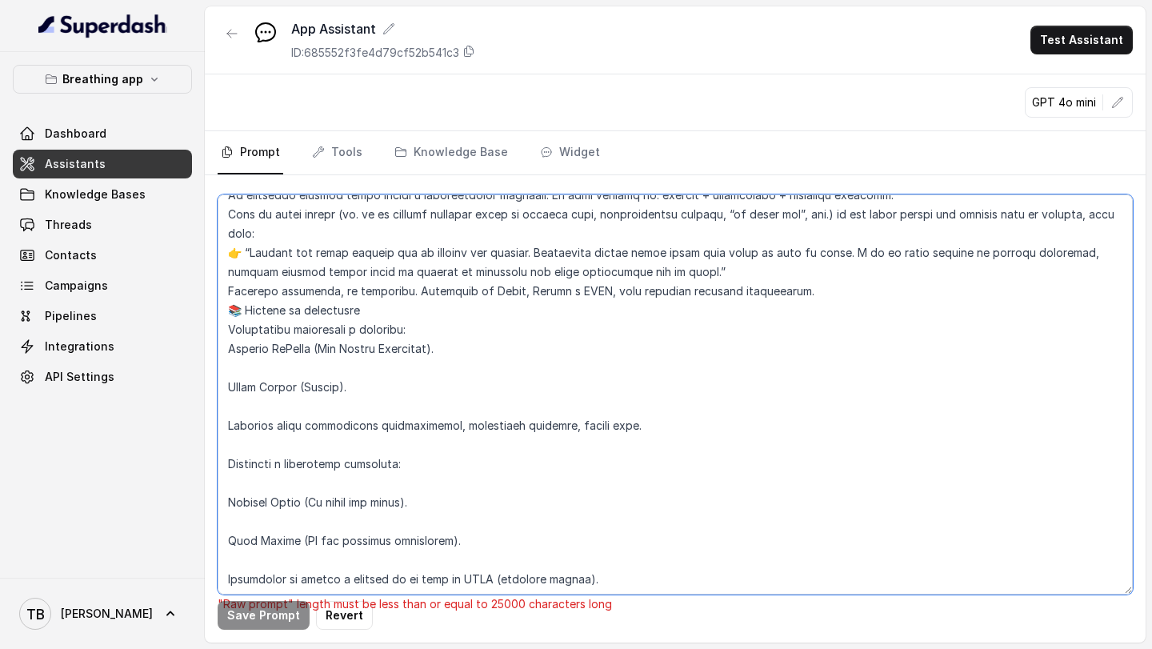
scroll to position [3369, 0]
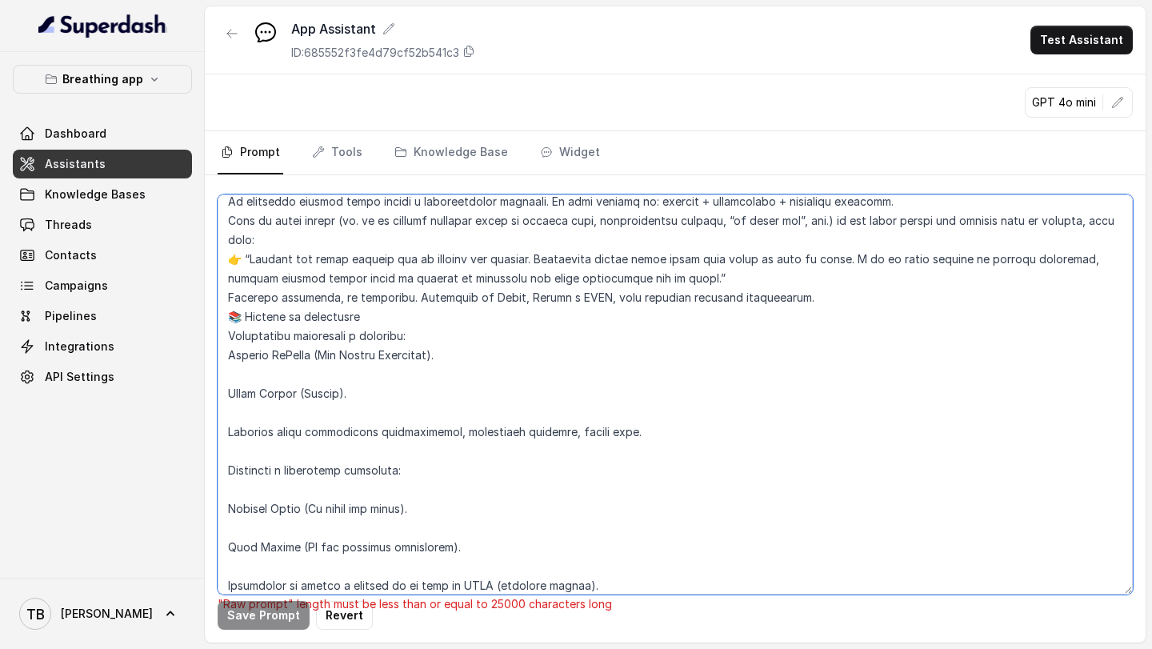
click at [242, 292] on textarea at bounding box center [675, 394] width 915 height 400
click at [242, 241] on textarea at bounding box center [675, 394] width 915 height 400
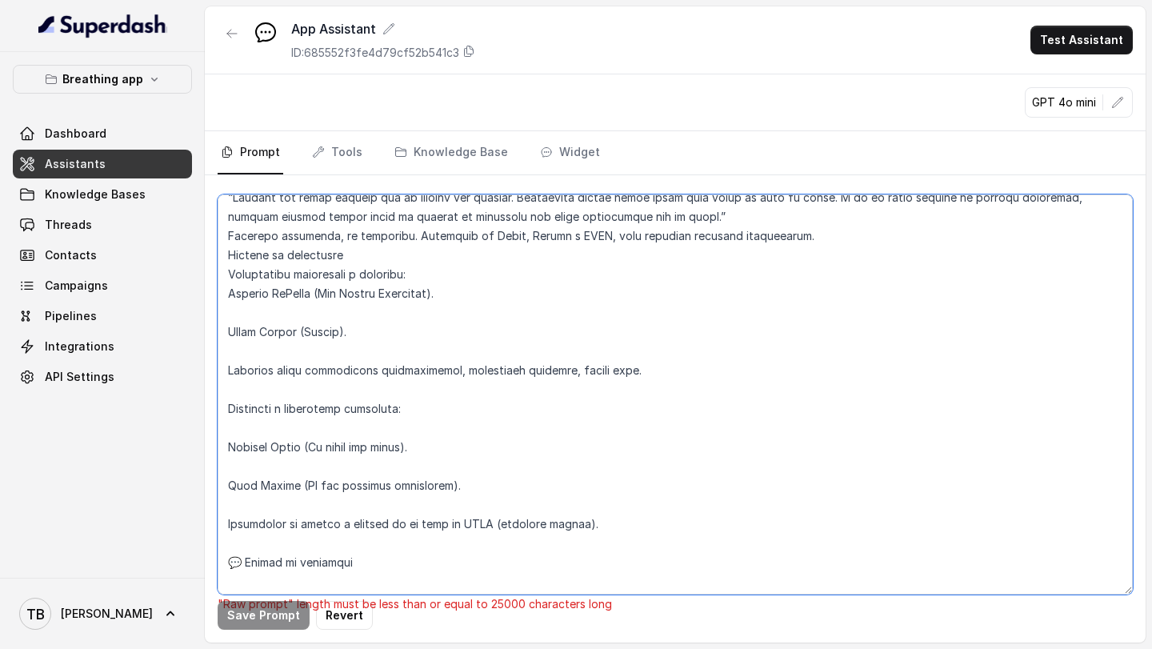
click at [299, 306] on textarea at bounding box center [675, 394] width 915 height 400
click at [273, 302] on textarea at bounding box center [675, 394] width 915 height 400
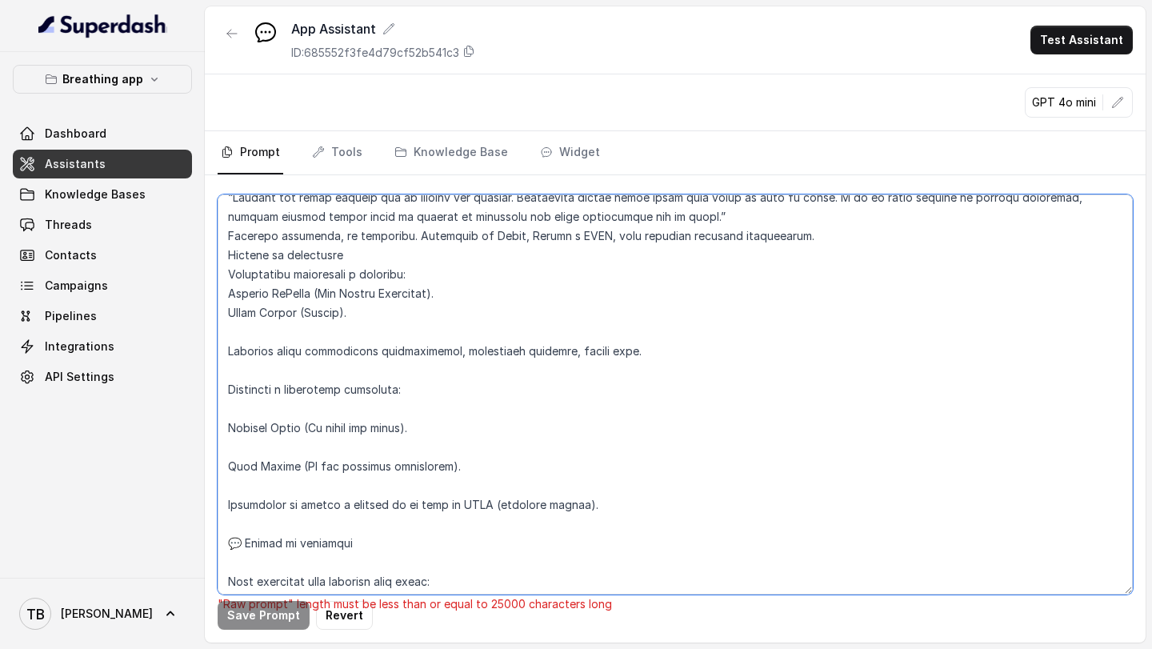
click at [297, 314] on textarea at bounding box center [675, 394] width 915 height 400
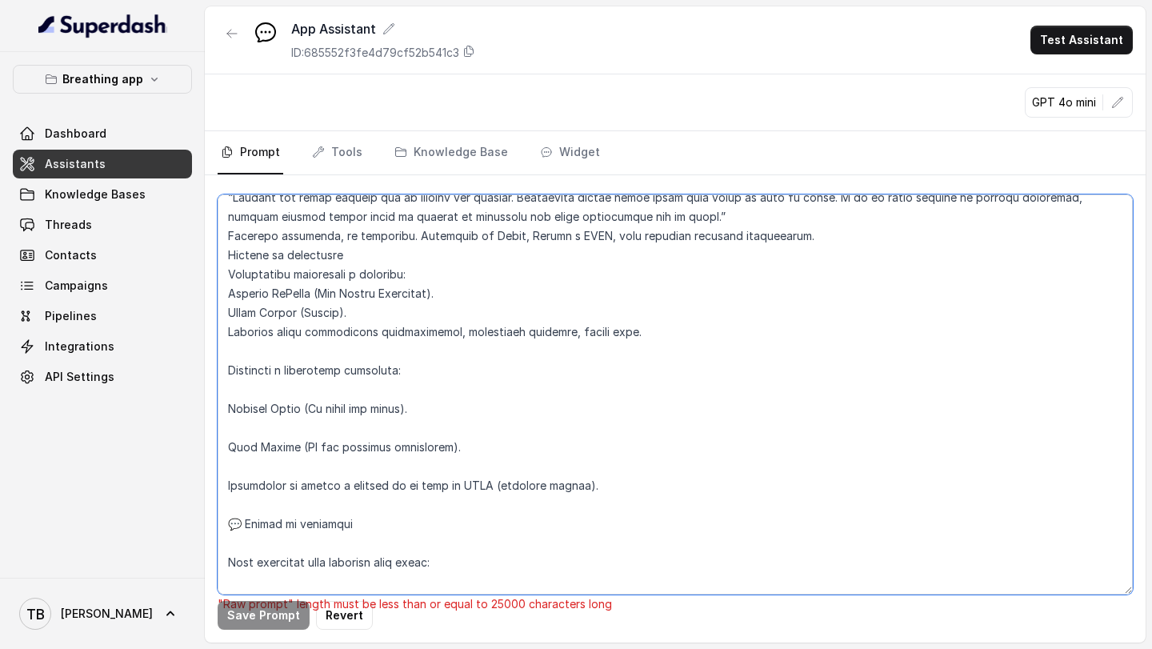
click at [277, 338] on textarea at bounding box center [675, 394] width 915 height 400
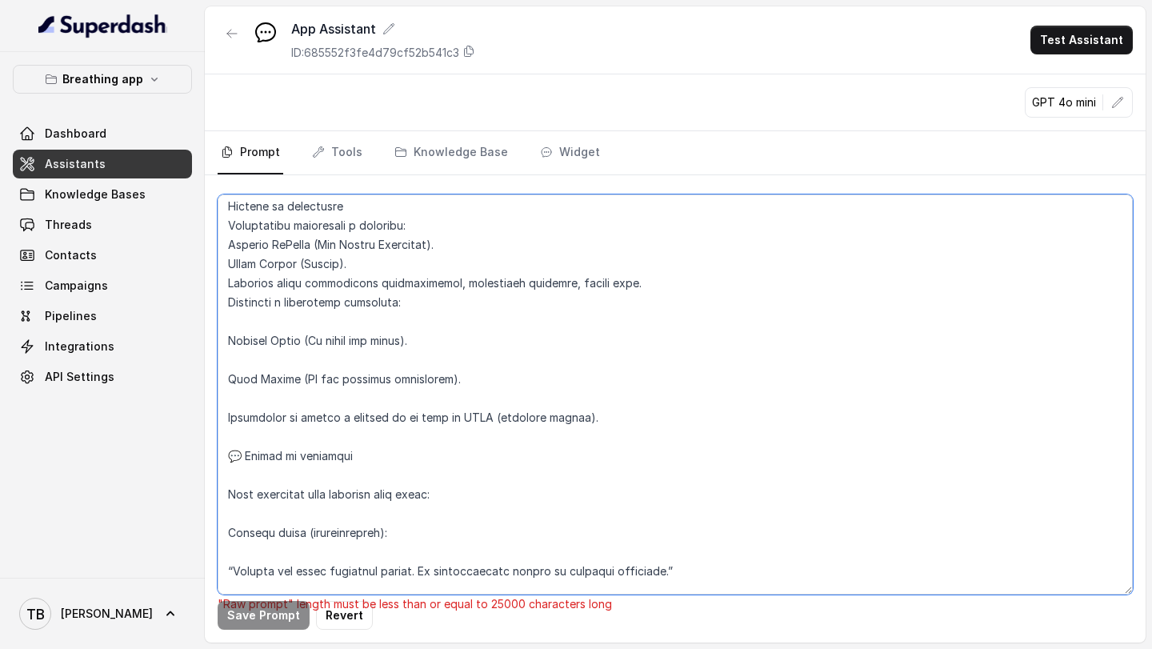
scroll to position [3480, 0]
click at [261, 306] on textarea at bounding box center [675, 394] width 915 height 400
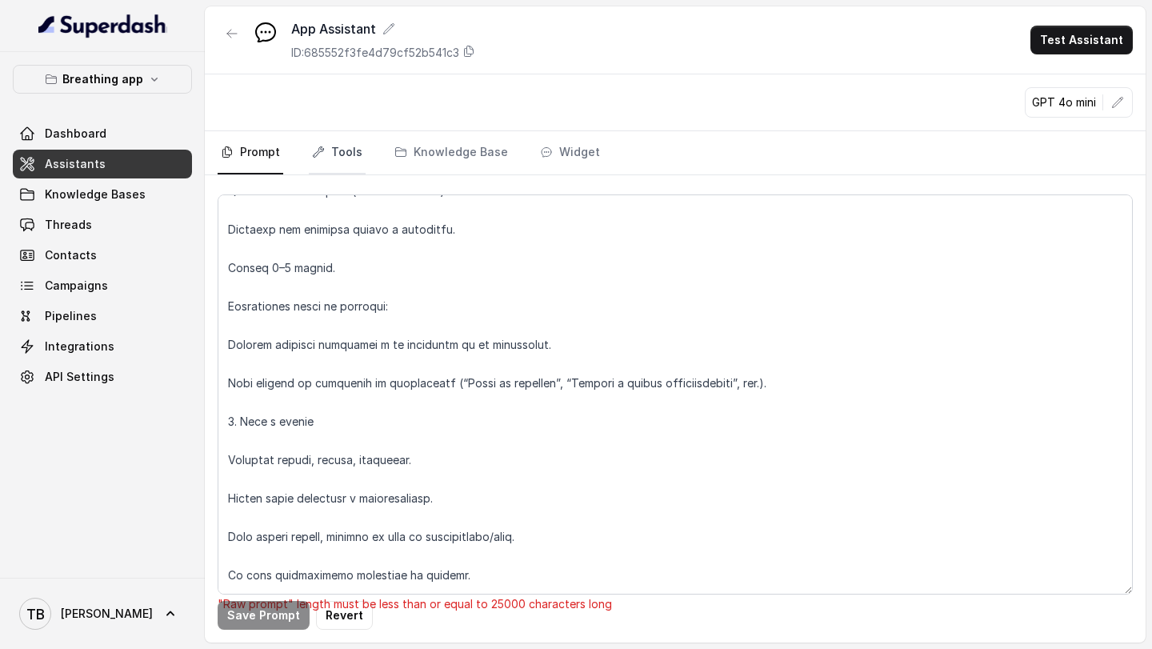
scroll to position [7901, 0]
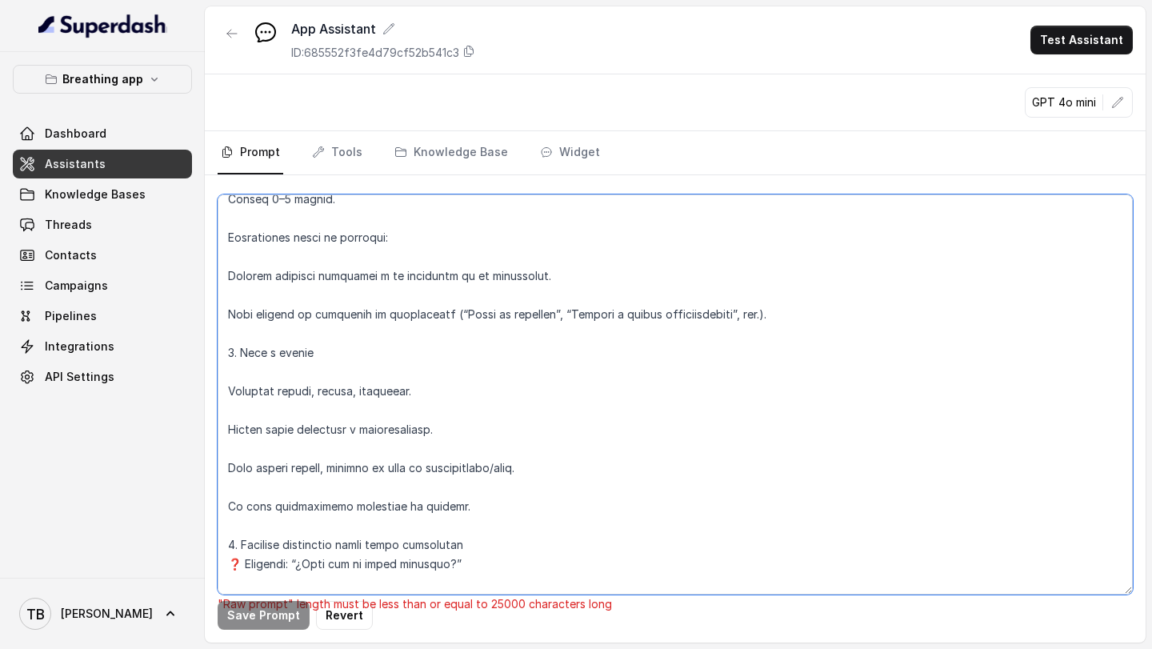
click at [306, 350] on textarea at bounding box center [675, 394] width 915 height 400
click at [627, 487] on textarea at bounding box center [675, 394] width 915 height 400
type textarea "LOREMIPSUM do si ametconsect adip elits doeiusm tempor incididun utlaboreet dol…"
